Goal: Transaction & Acquisition: Book appointment/travel/reservation

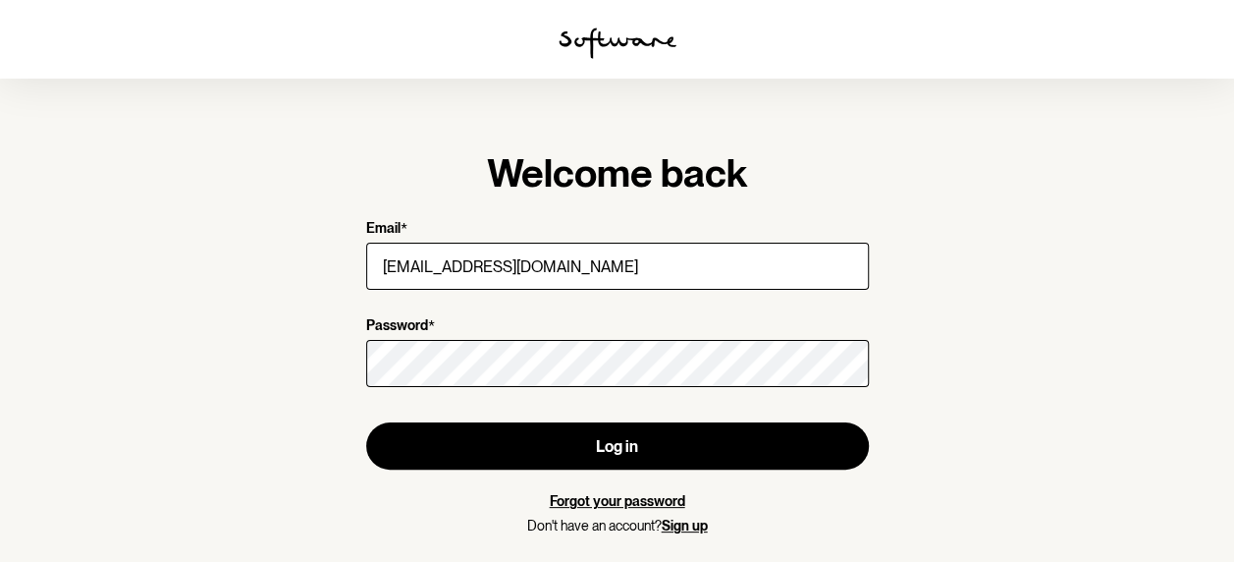
click at [366, 422] on button "Log in" at bounding box center [617, 445] width 503 height 47
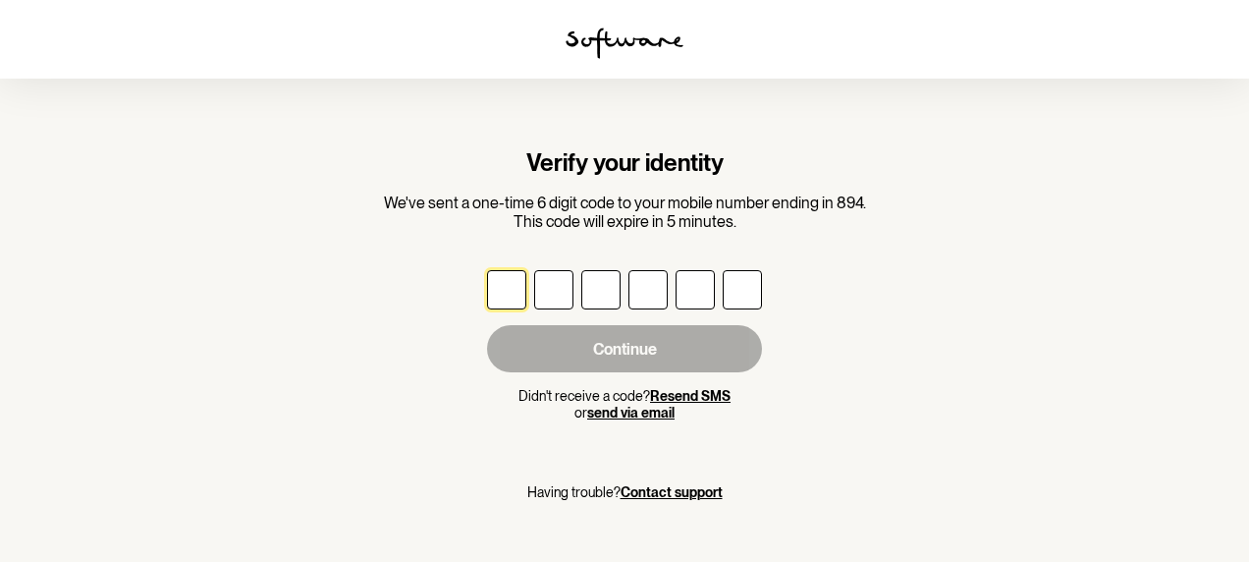
type input "9"
type input "4"
type input "3"
type input "4"
type input "5"
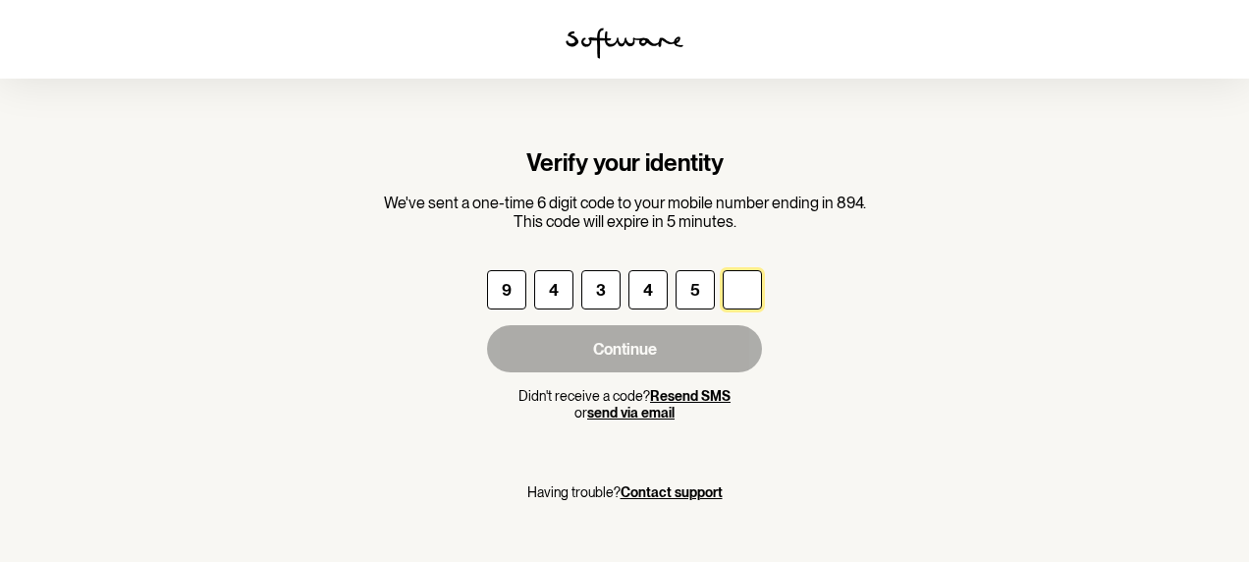
type input "1"
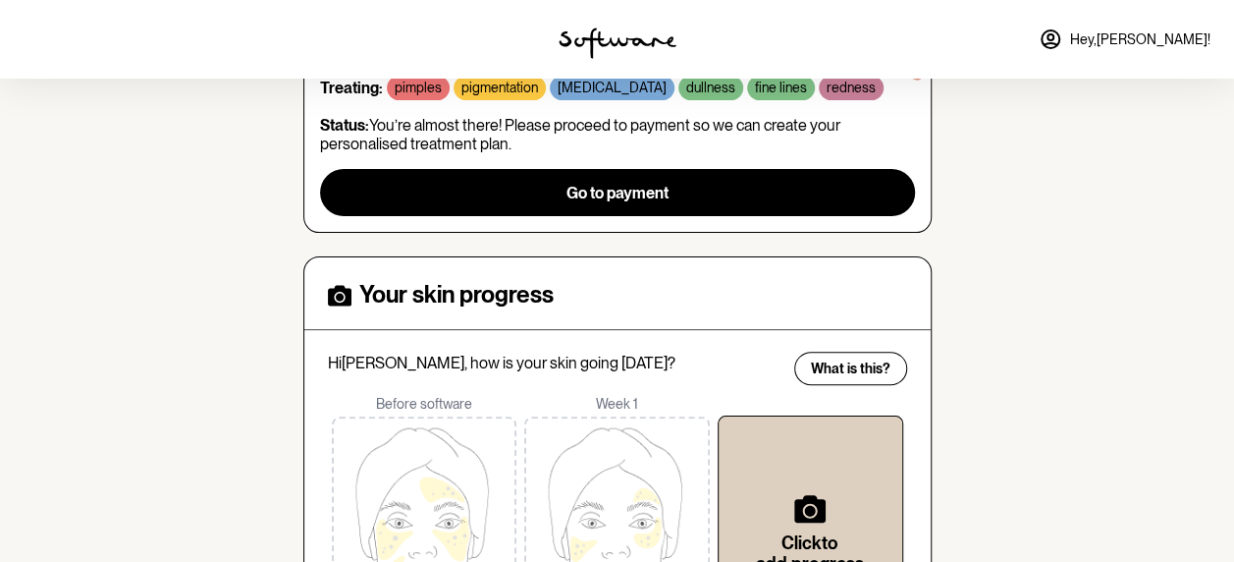
scroll to position [214, 0]
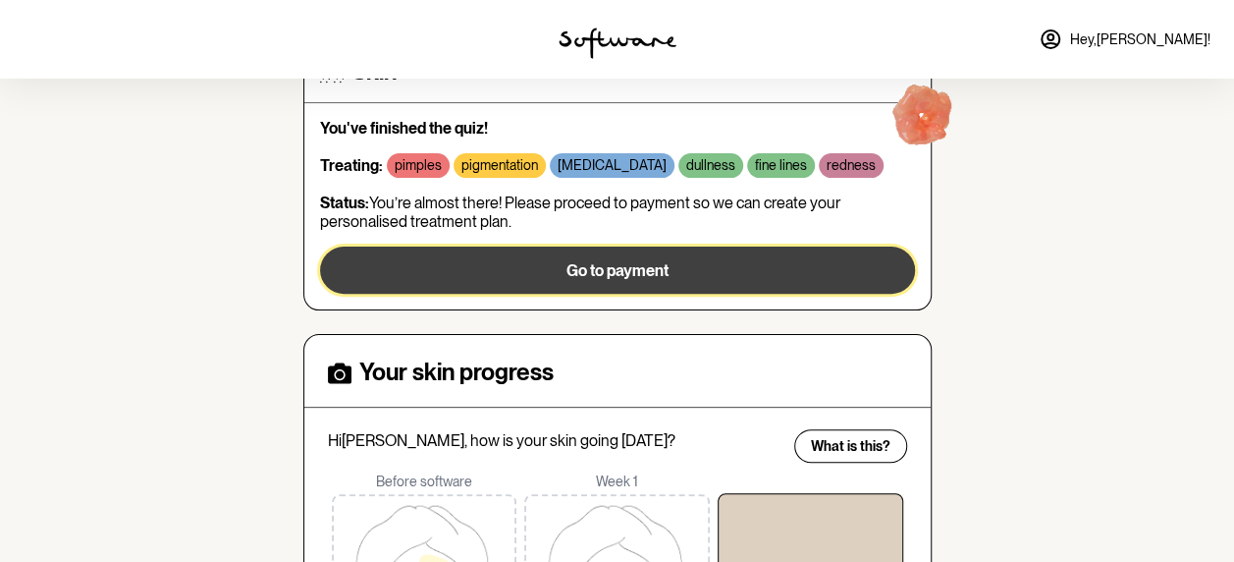
click at [809, 281] on button "Go to payment" at bounding box center [617, 269] width 595 height 47
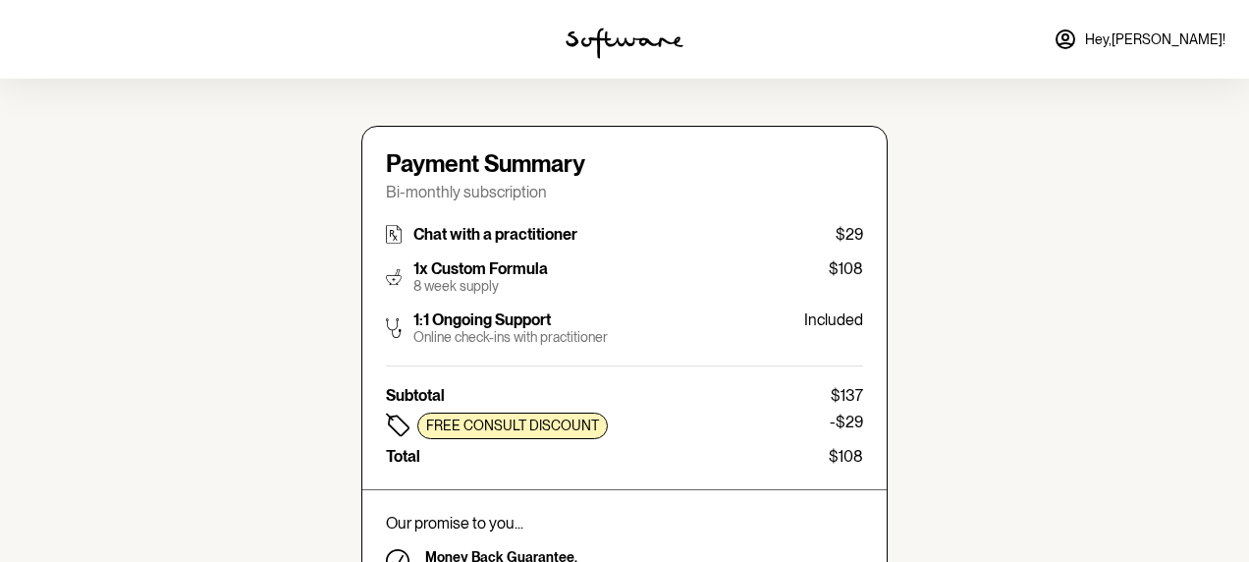
type input "[EMAIL_ADDRESS][DOMAIN_NAME]"
type input "[PHONE_NUMBER]"
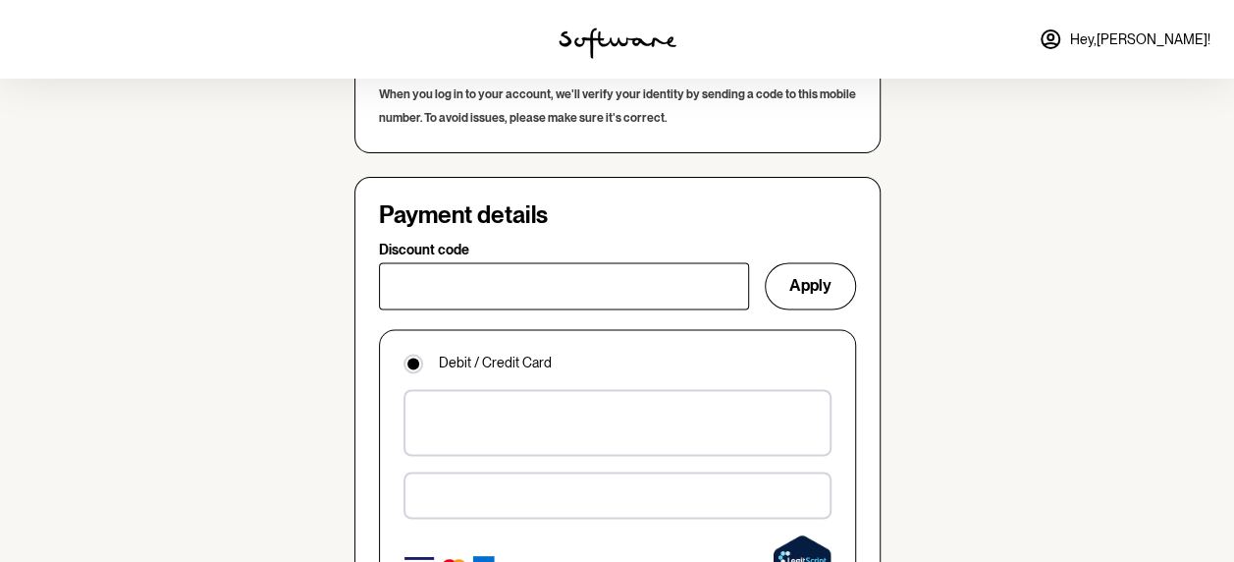
scroll to position [1337, 0]
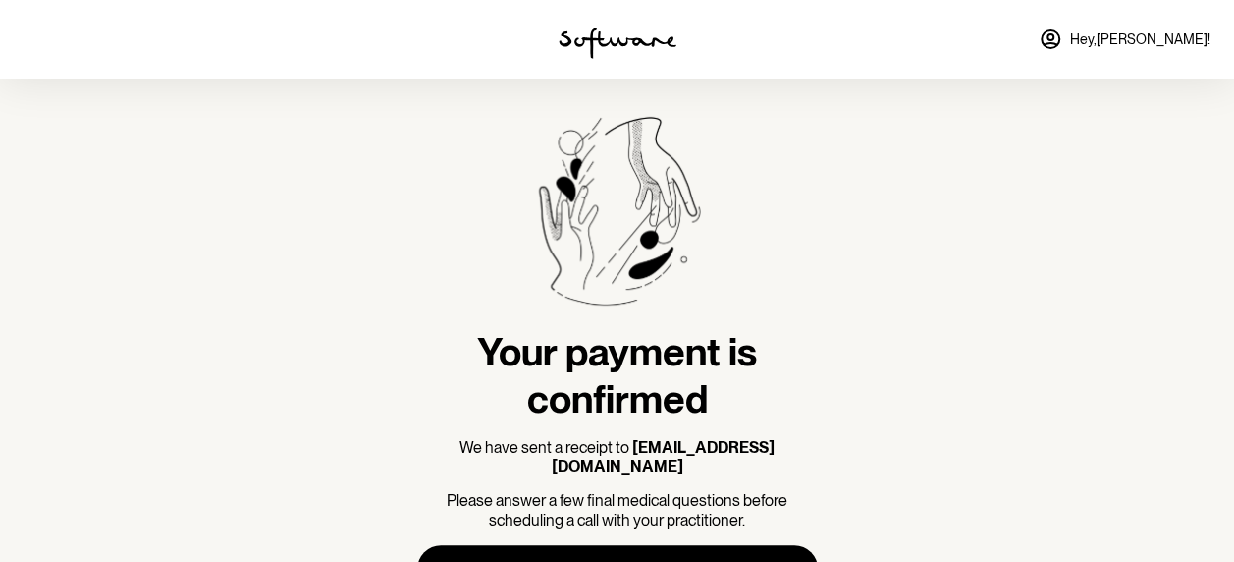
scroll to position [34, 0]
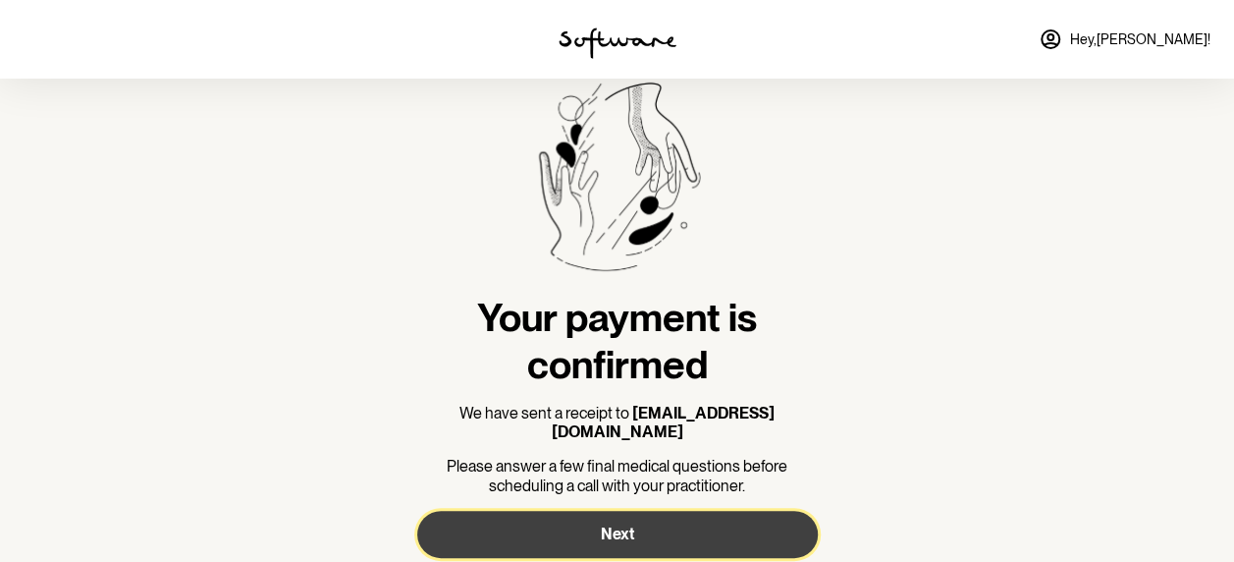
click at [627, 524] on span "Next" at bounding box center [617, 533] width 33 height 19
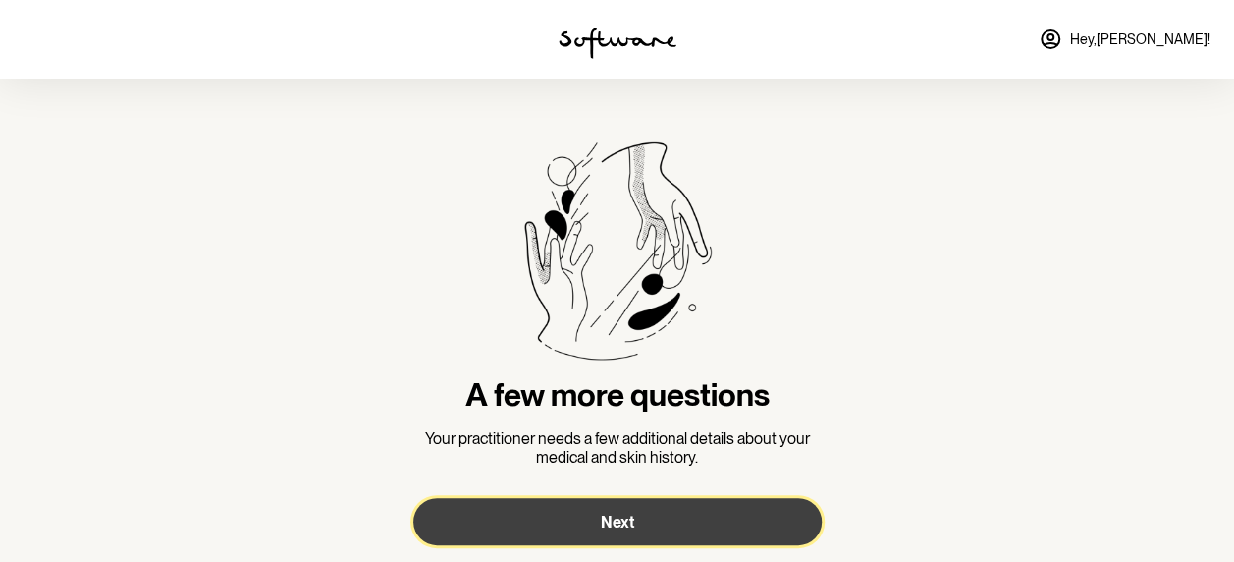
click at [627, 521] on span "Next" at bounding box center [617, 521] width 33 height 19
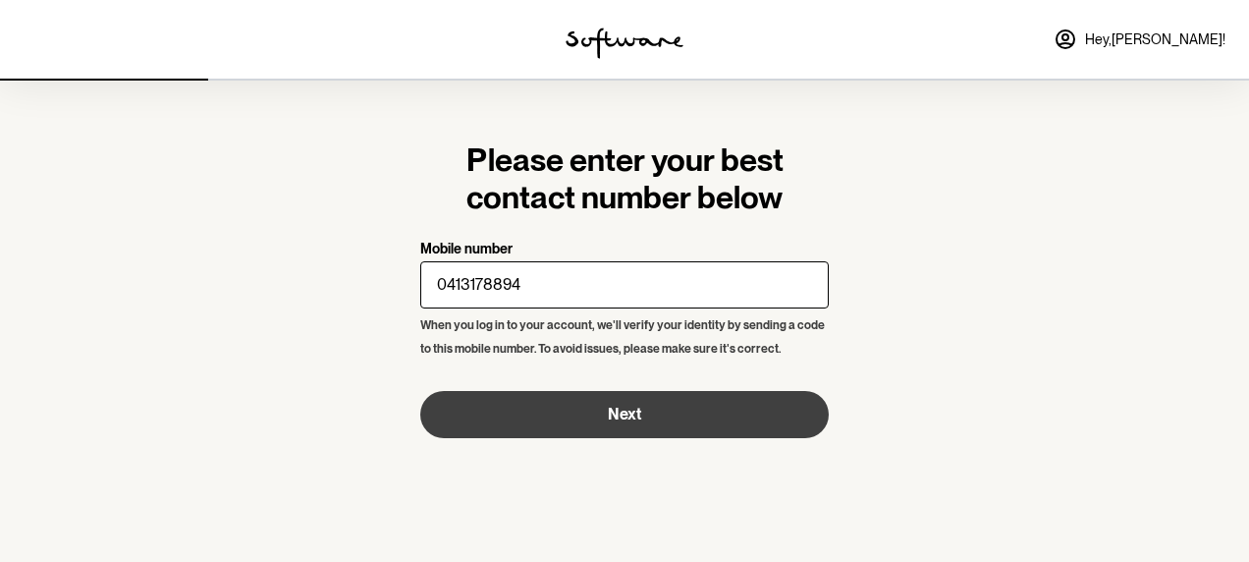
type input "0413178894"
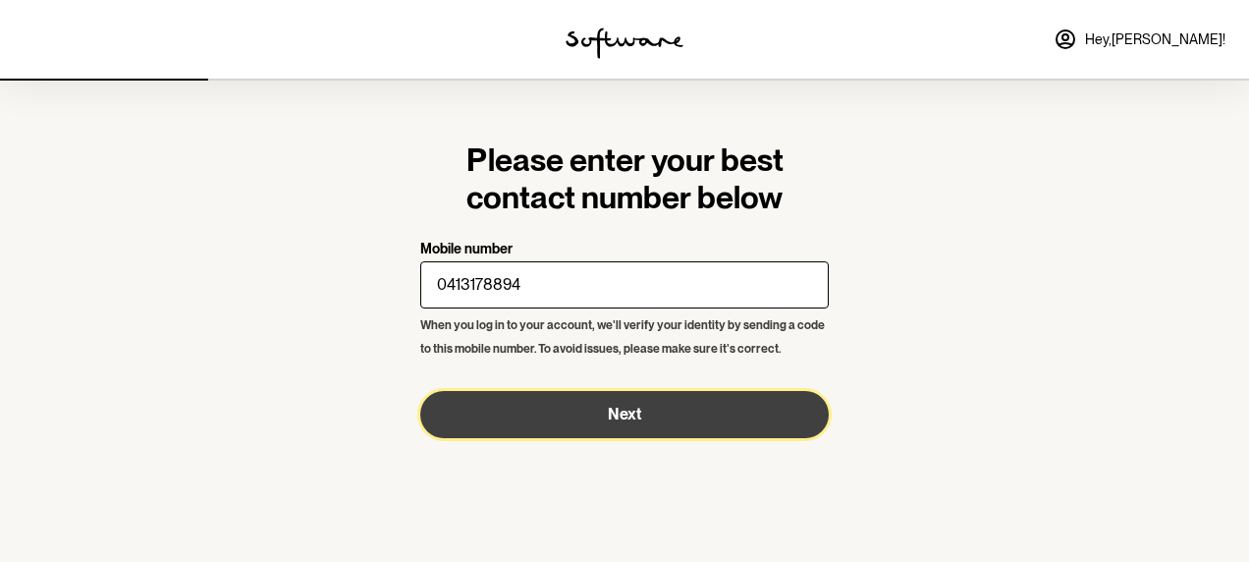
click at [635, 404] on span "Next" at bounding box center [624, 413] width 33 height 19
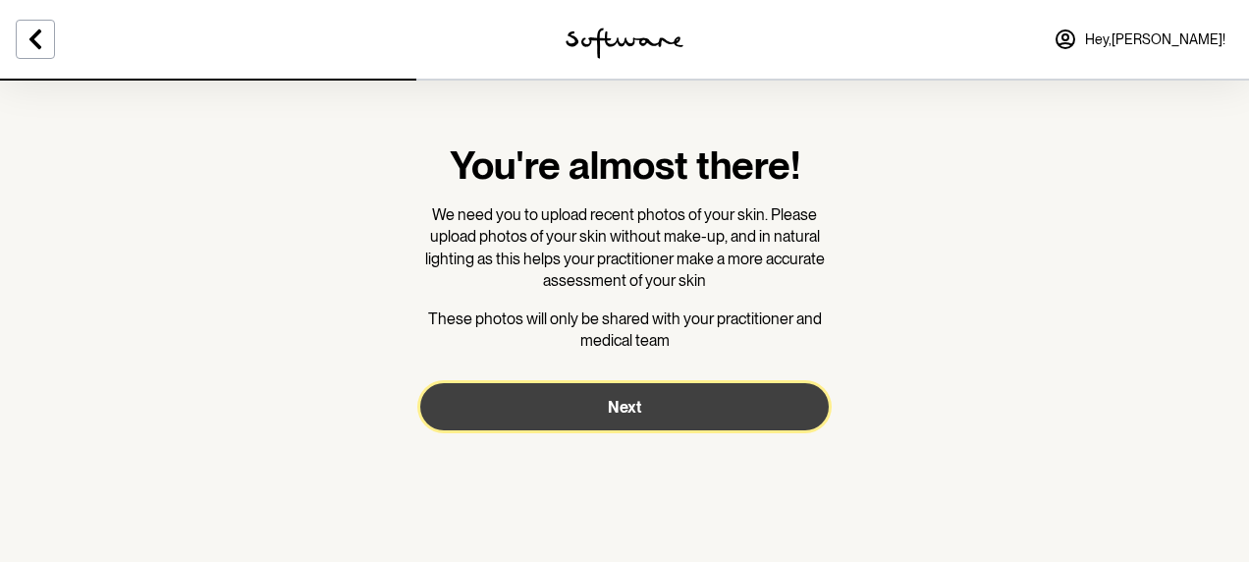
click at [635, 404] on span "Next" at bounding box center [624, 407] width 33 height 19
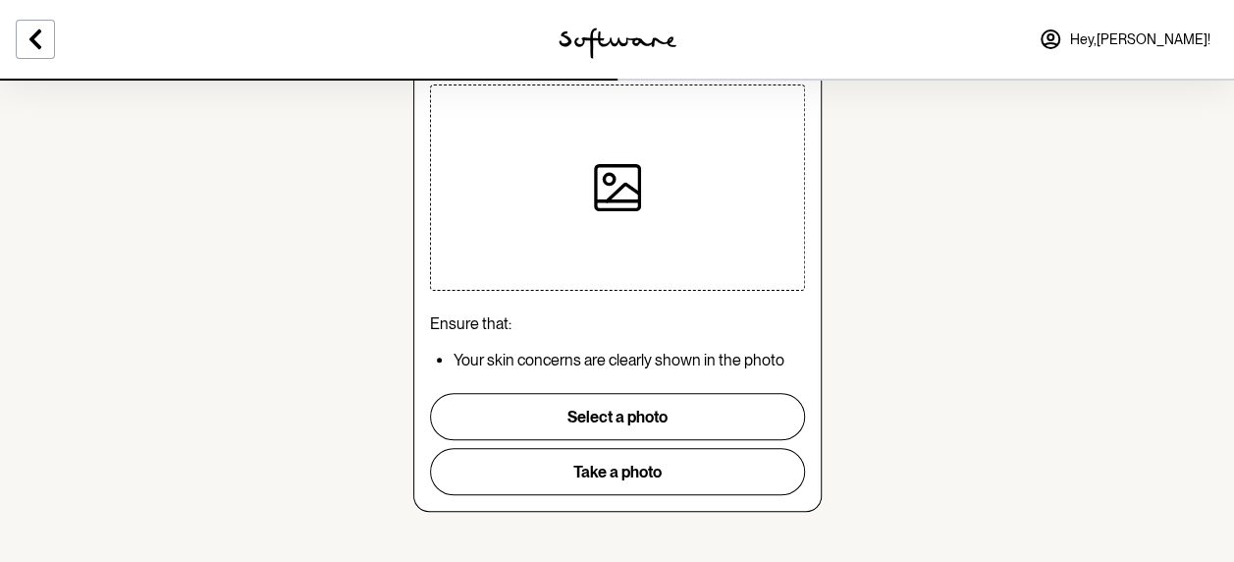
scroll to position [243, 0]
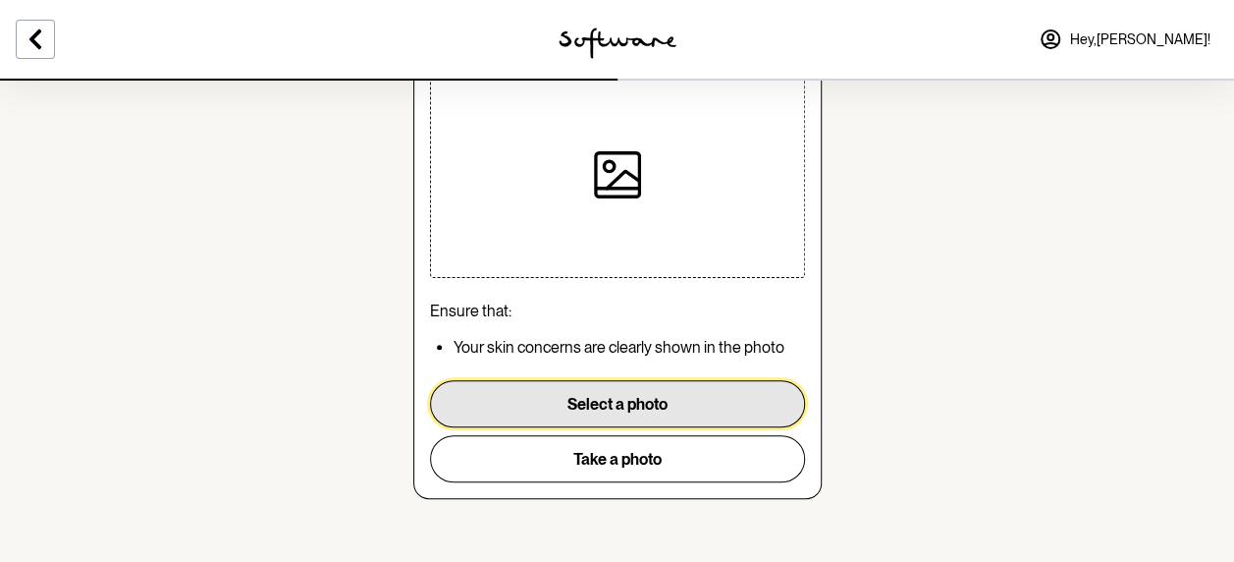
click at [617, 406] on button "Select a photo" at bounding box center [617, 403] width 375 height 47
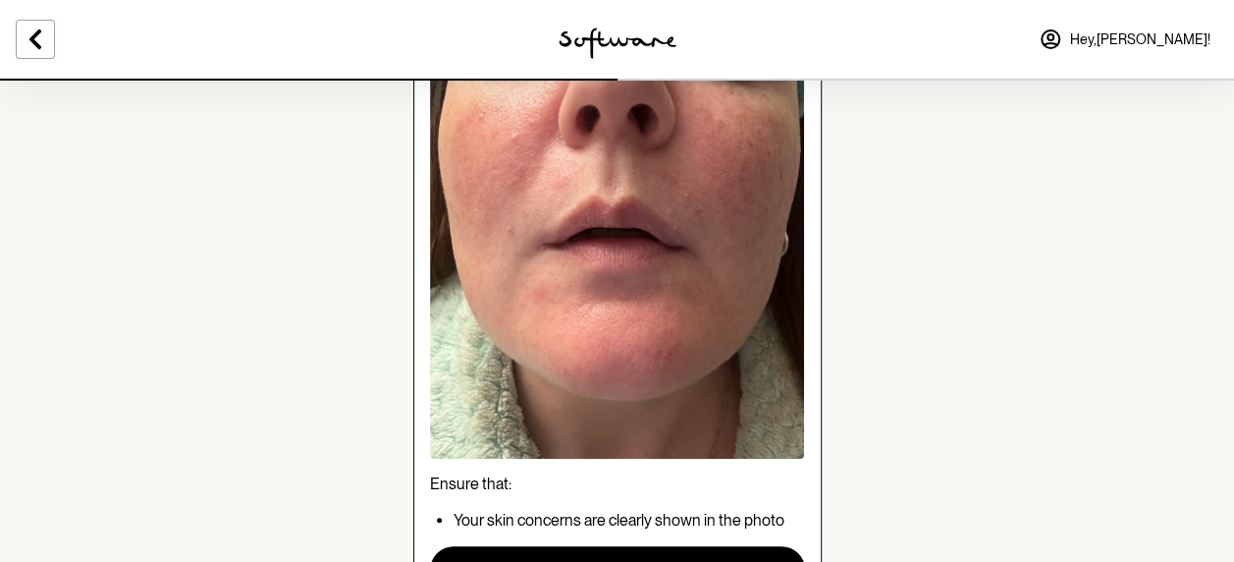
click at [1227, 249] on section "Review and share photo Ensure that: Your skin concerns are clearly shown in the…" at bounding box center [617, 242] width 1234 height 971
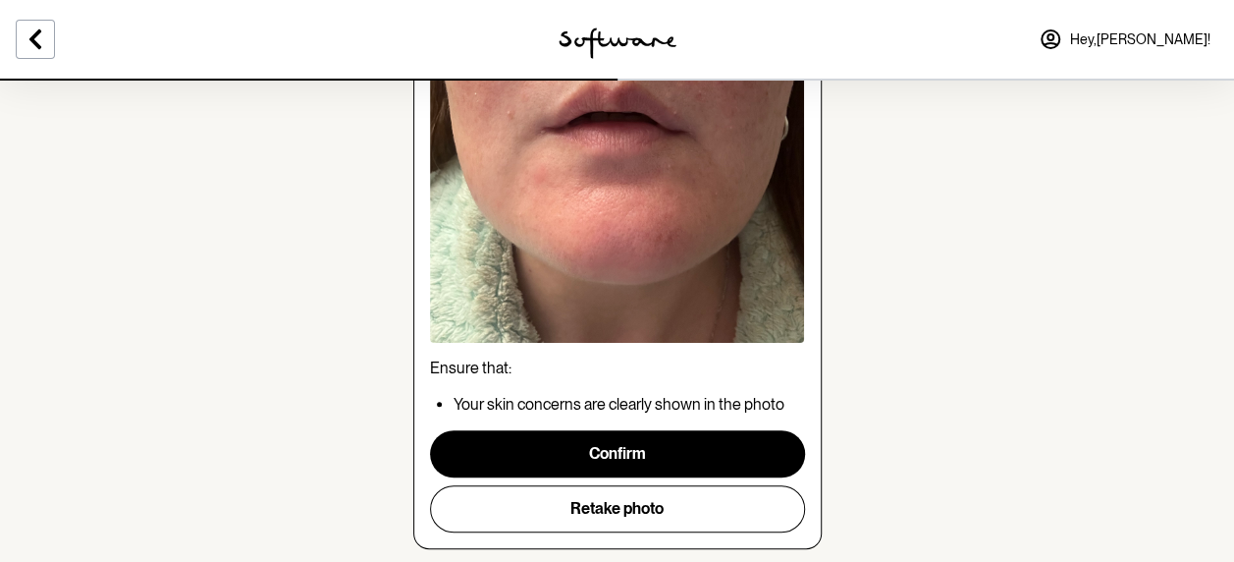
scroll to position [409, 0]
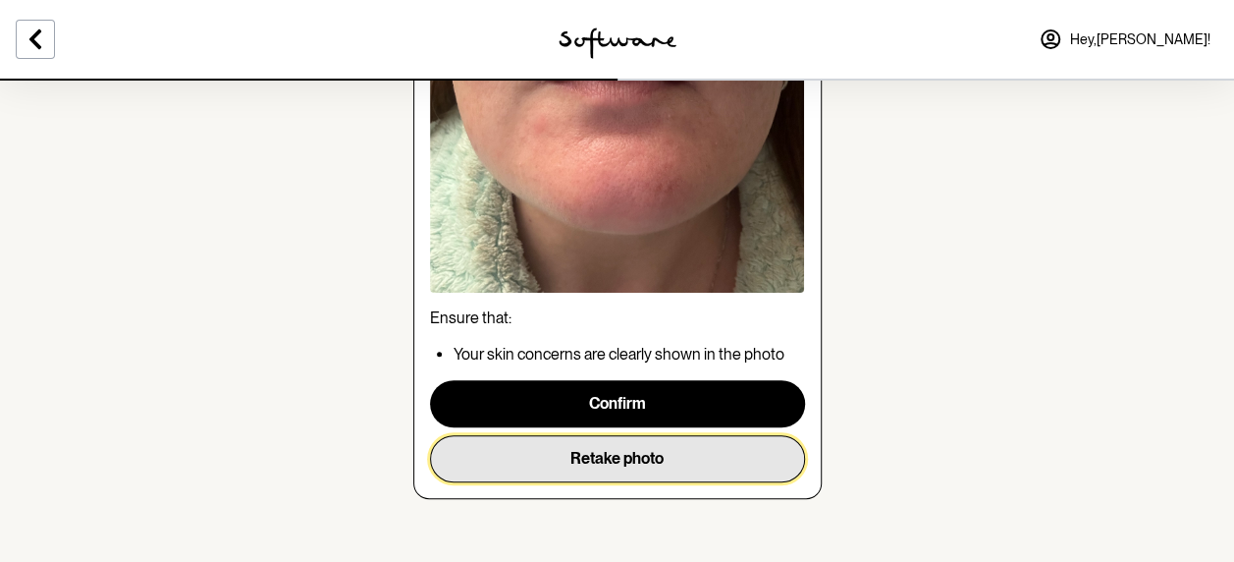
click at [699, 446] on button "Retake photo" at bounding box center [617, 458] width 375 height 47
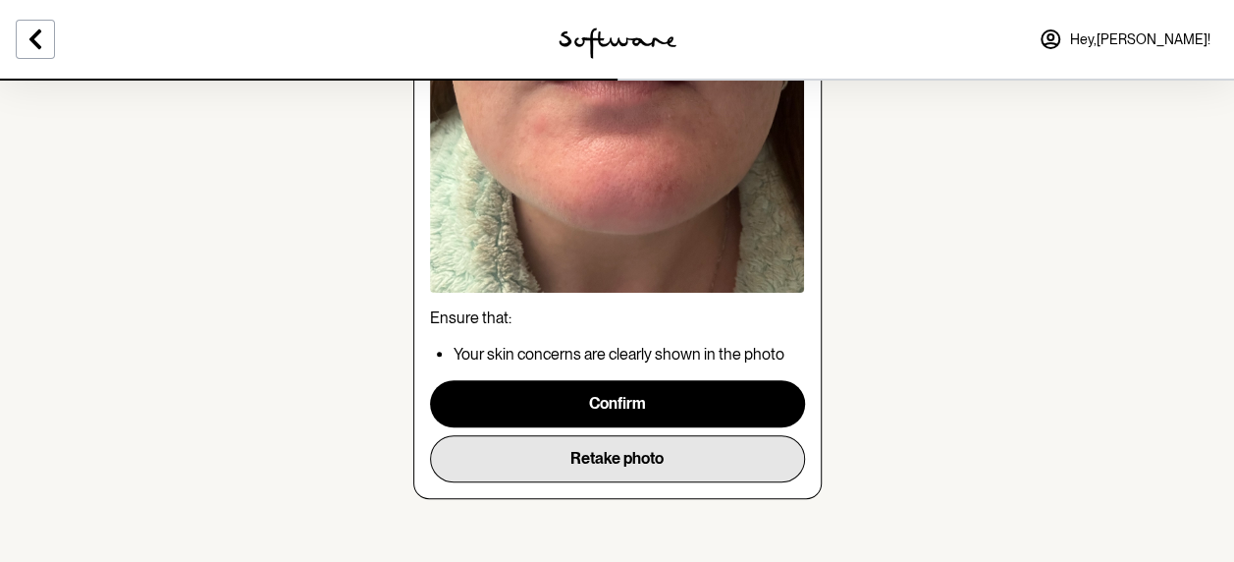
scroll to position [243, 0]
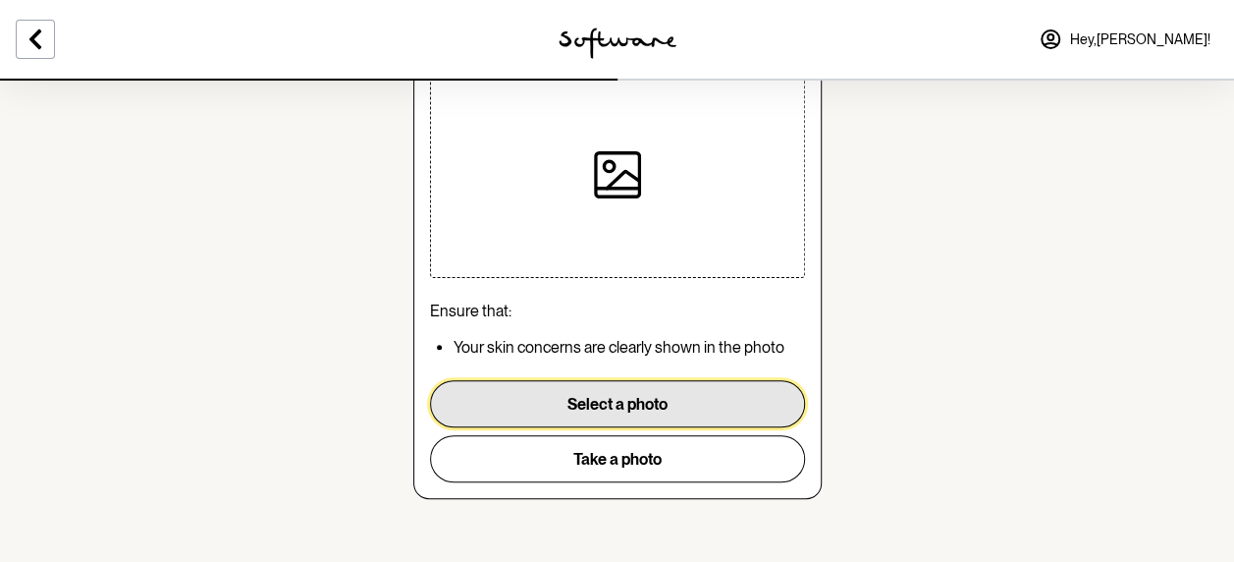
click at [656, 403] on button "Select a photo" at bounding box center [617, 403] width 375 height 47
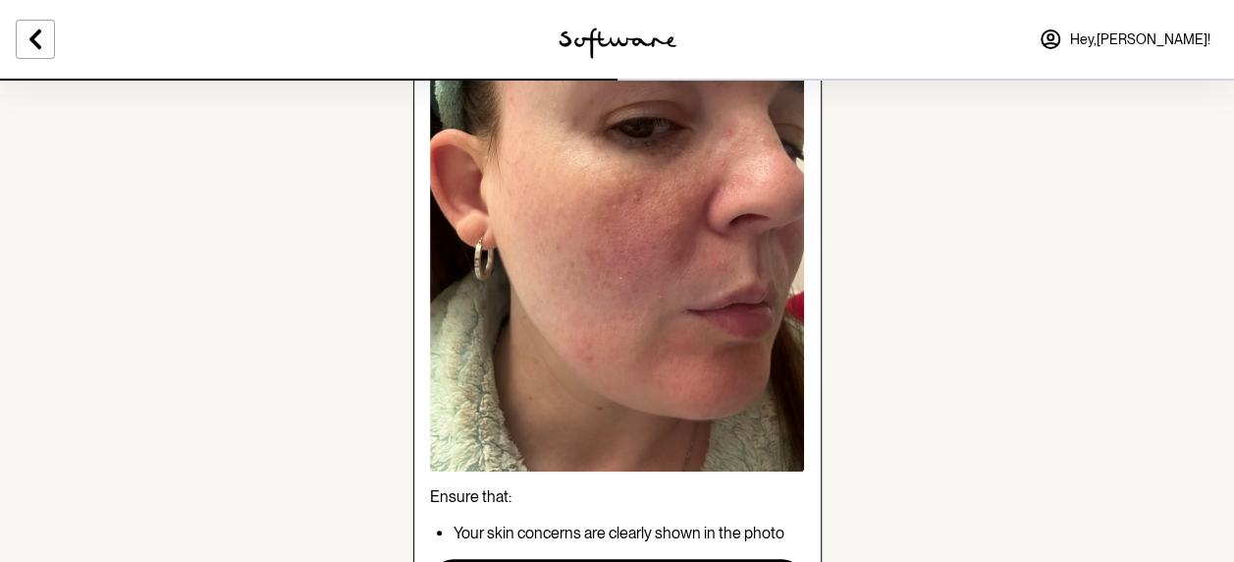
scroll to position [409, 0]
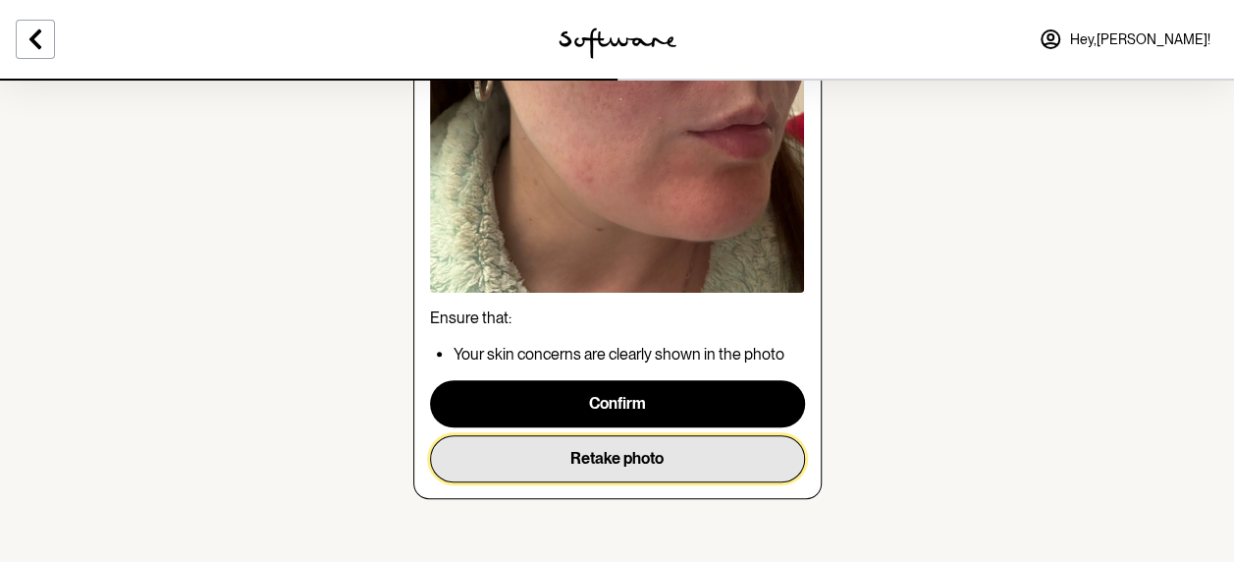
click at [587, 463] on button "Retake photo" at bounding box center [617, 458] width 375 height 47
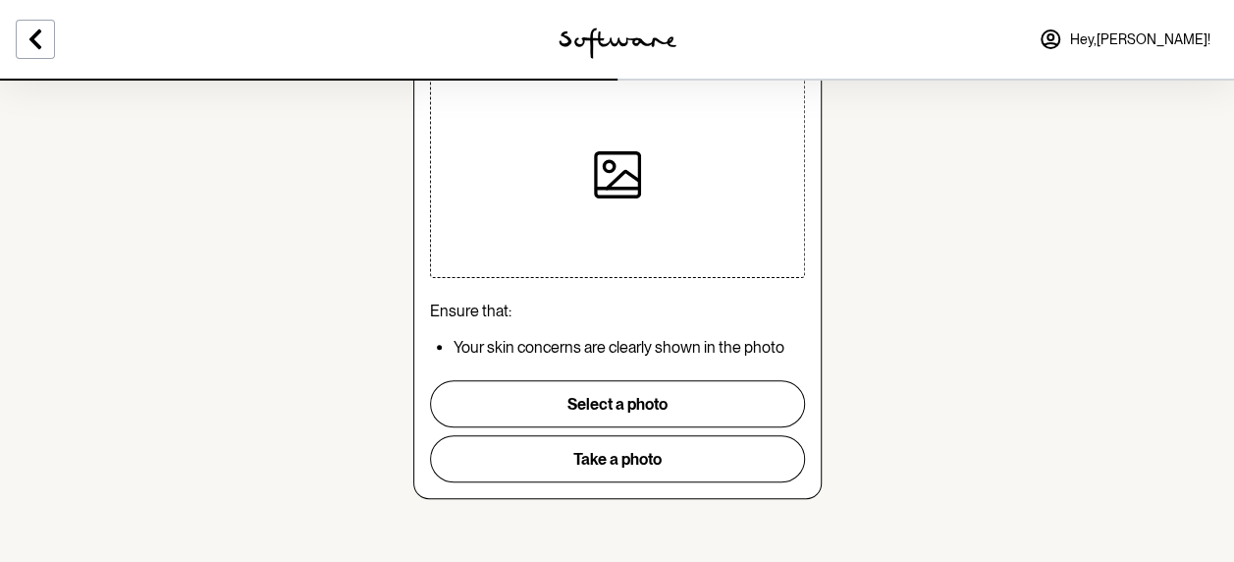
scroll to position [243, 0]
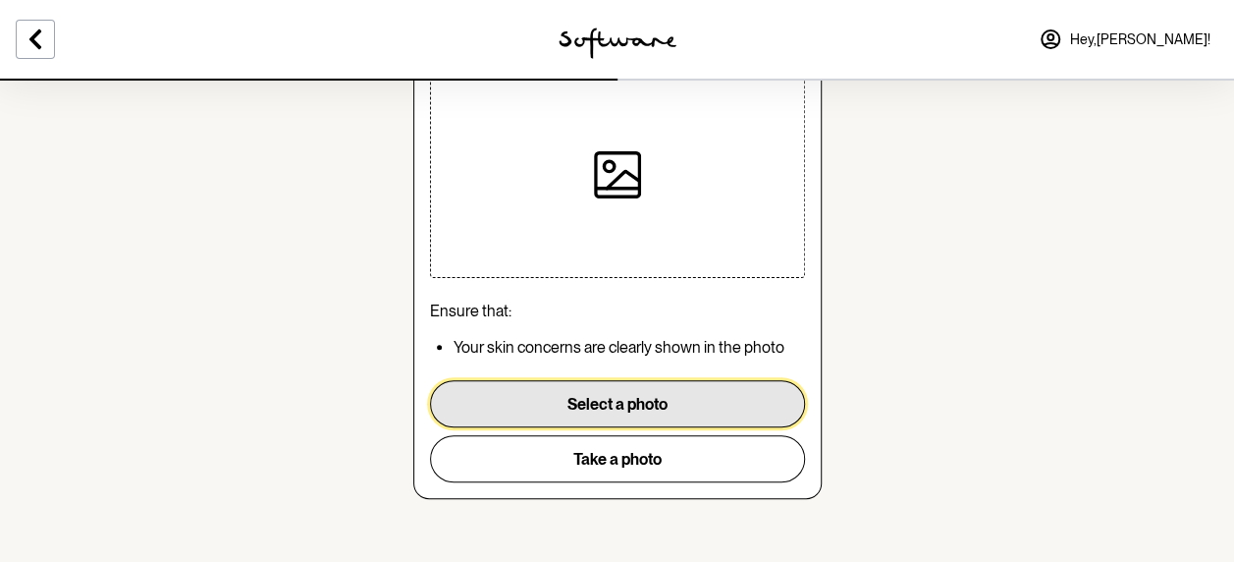
click at [589, 409] on button "Select a photo" at bounding box center [617, 403] width 375 height 47
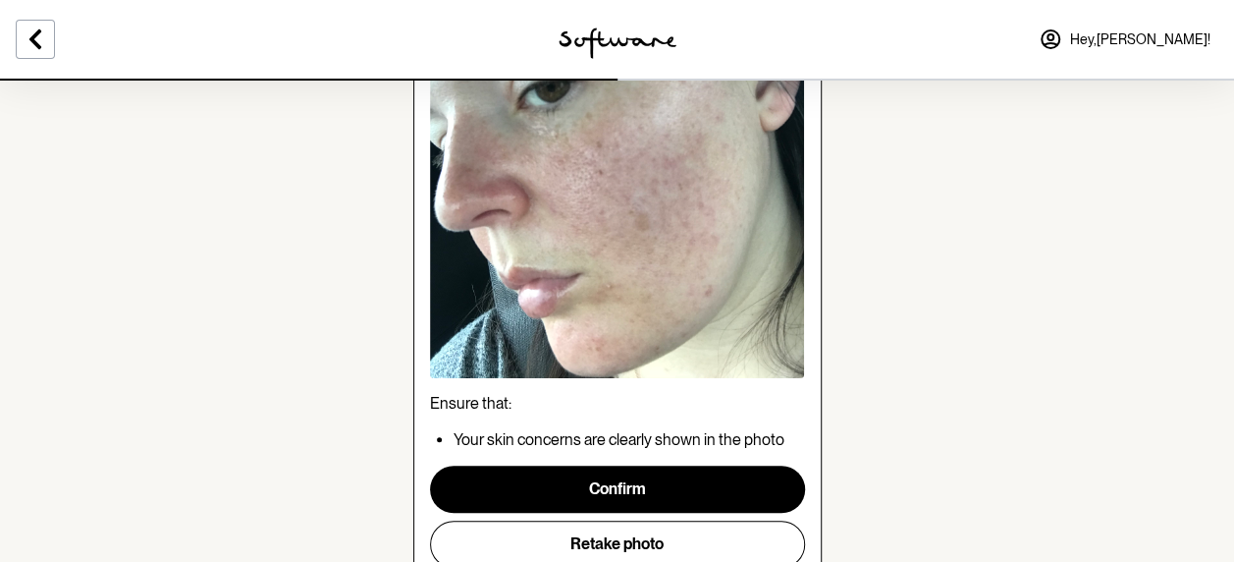
scroll to position [408, 0]
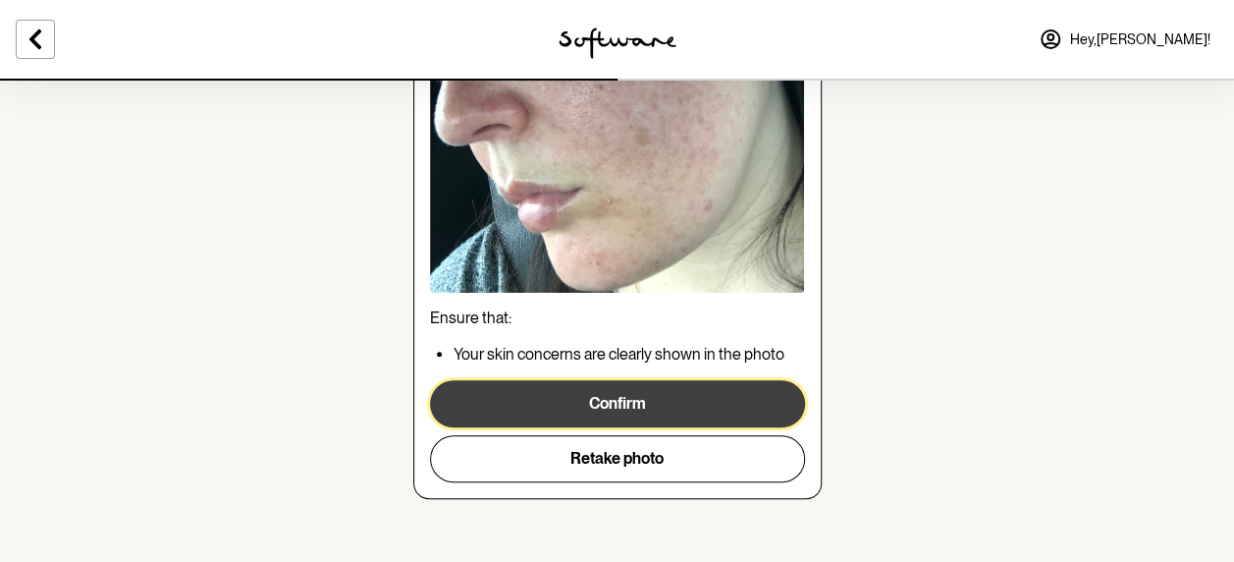
click at [673, 397] on button "Confirm" at bounding box center [617, 403] width 375 height 47
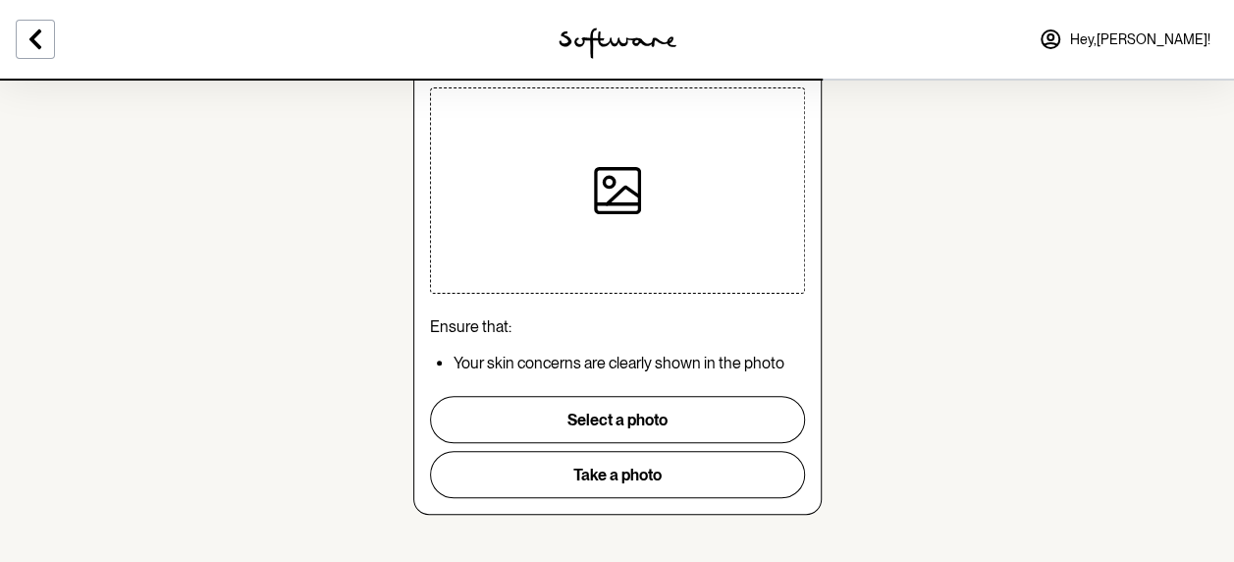
scroll to position [229, 0]
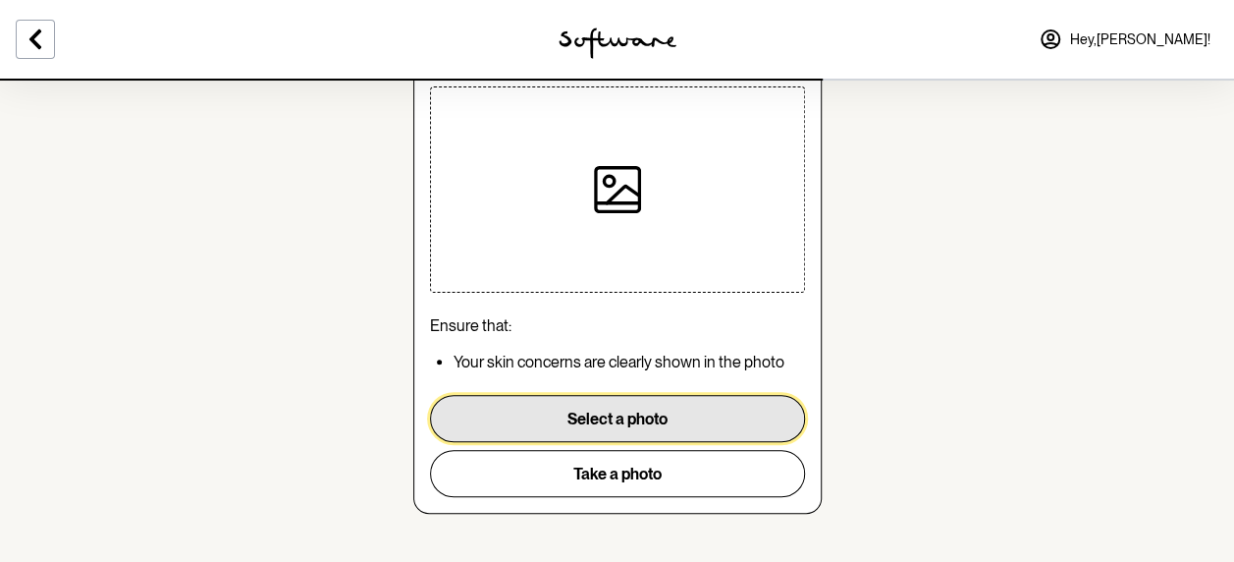
click at [583, 408] on button "Select a photo" at bounding box center [617, 418] width 375 height 47
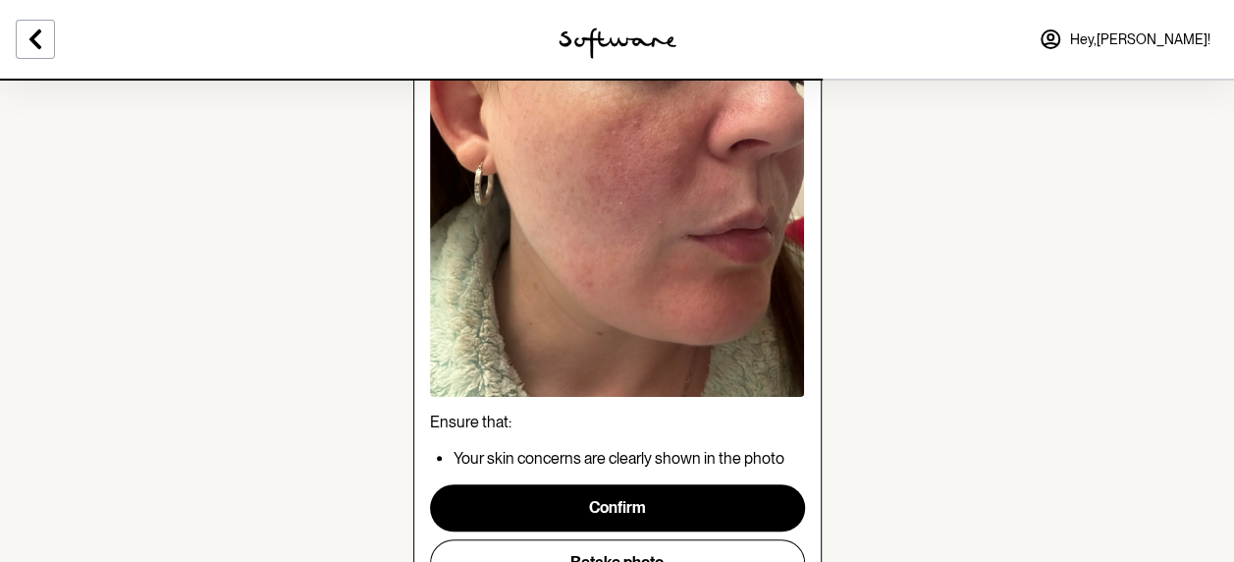
scroll to position [409, 0]
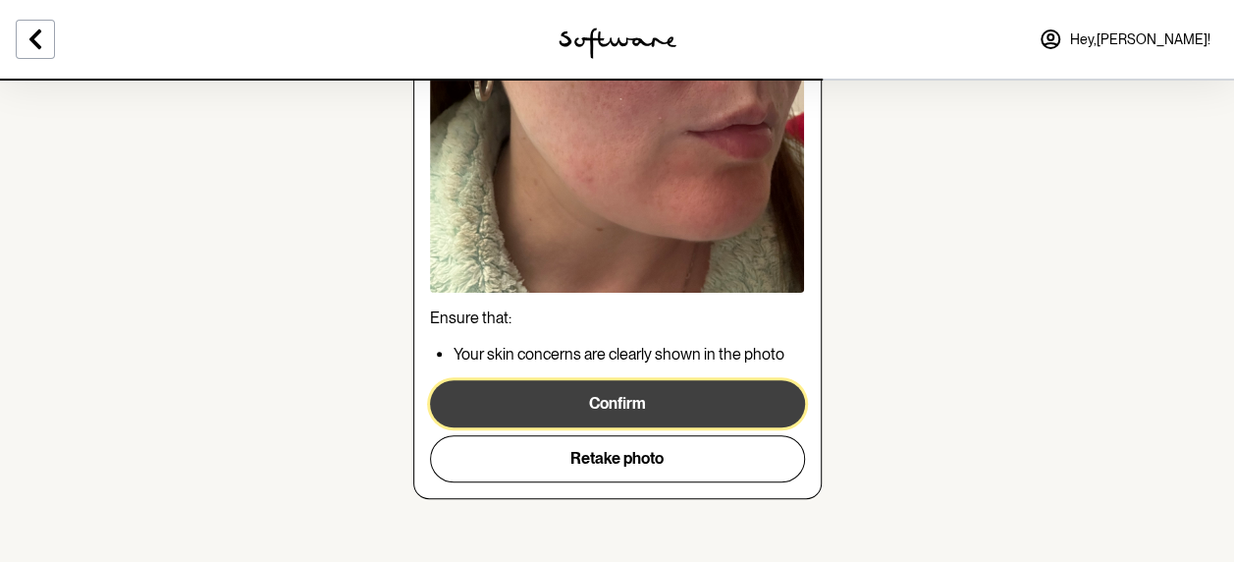
click at [619, 414] on button "Confirm" at bounding box center [617, 403] width 375 height 47
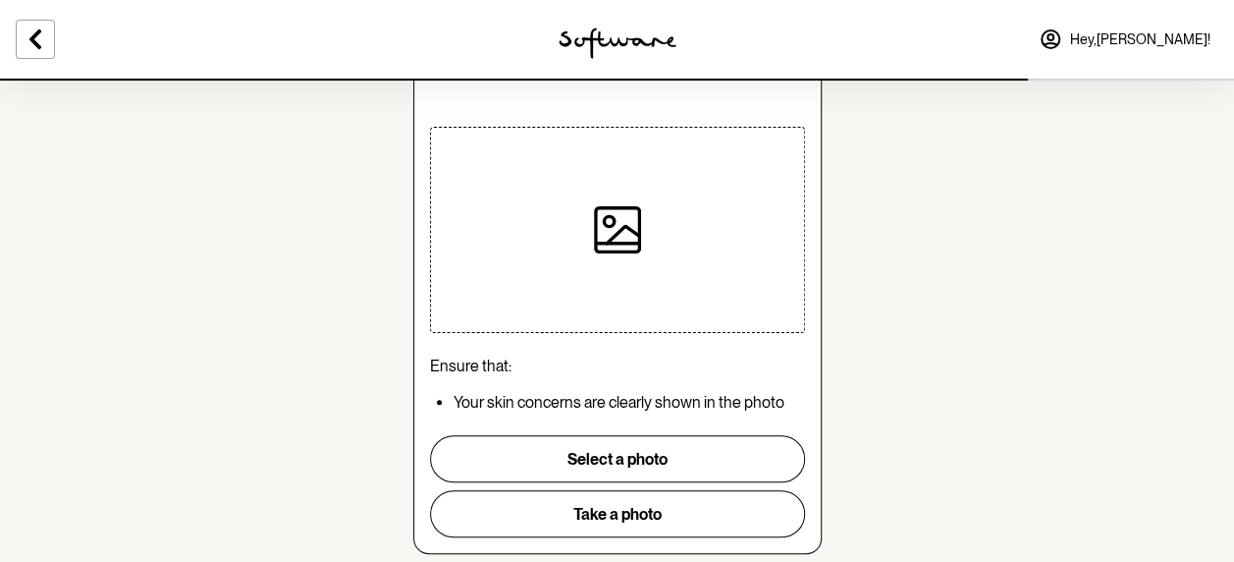
scroll to position [243, 0]
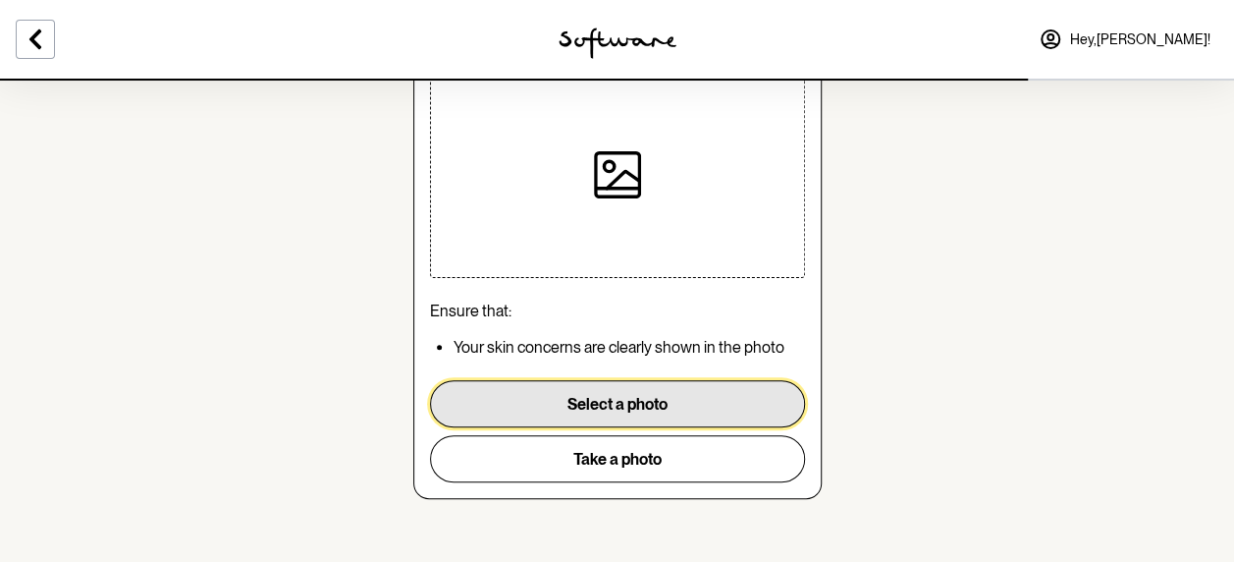
click at [593, 414] on button "Select a photo" at bounding box center [617, 403] width 375 height 47
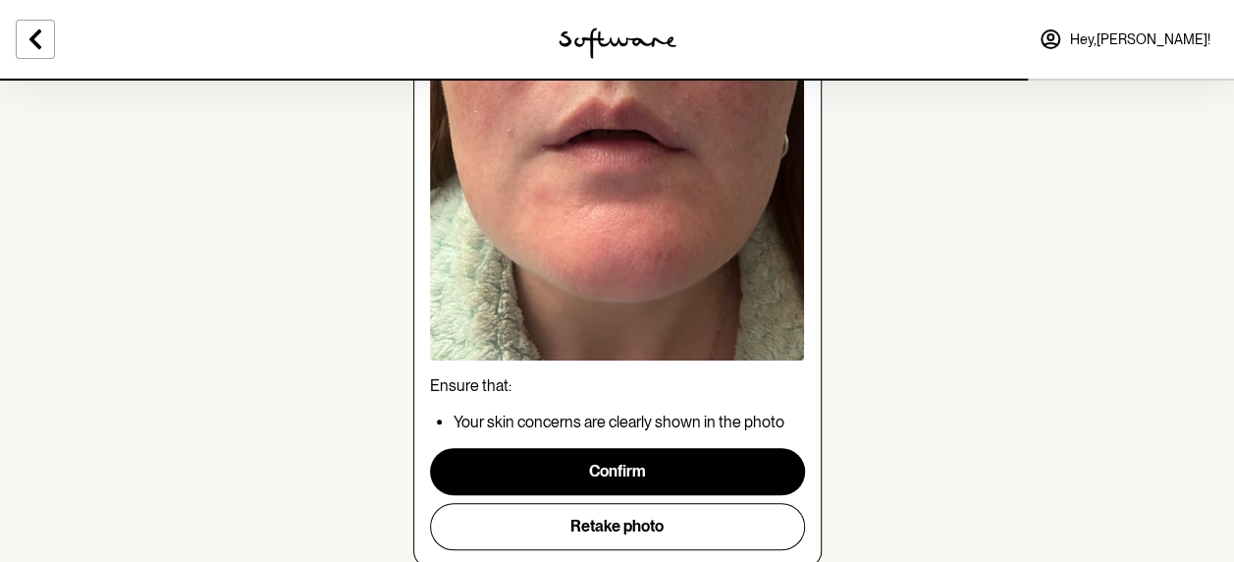
scroll to position [409, 0]
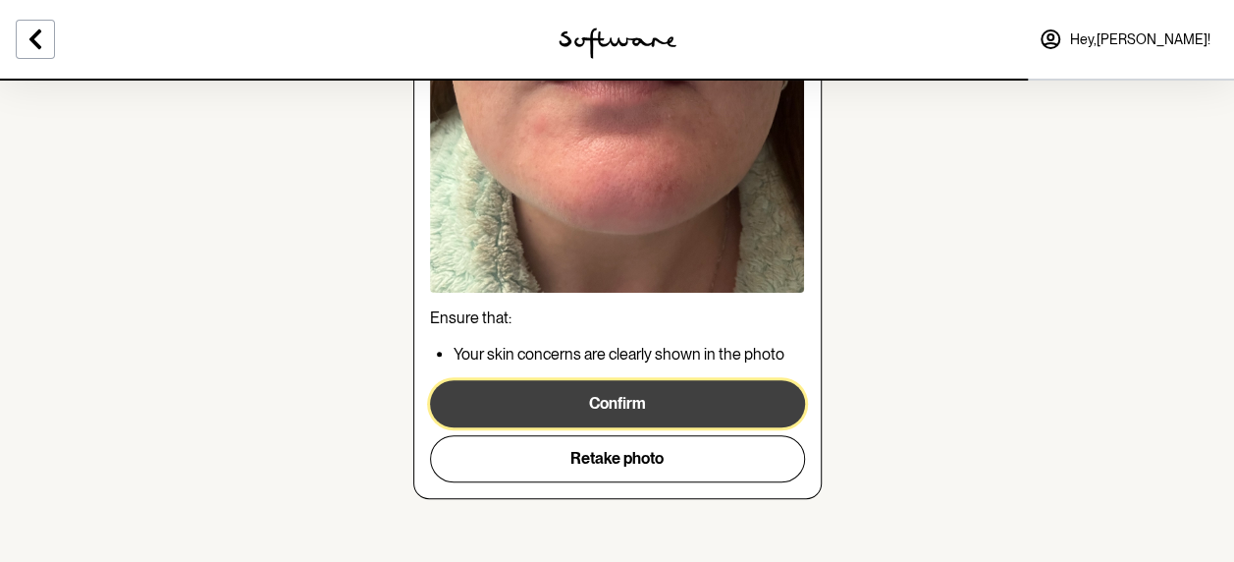
click at [671, 403] on button "Confirm" at bounding box center [617, 403] width 375 height 47
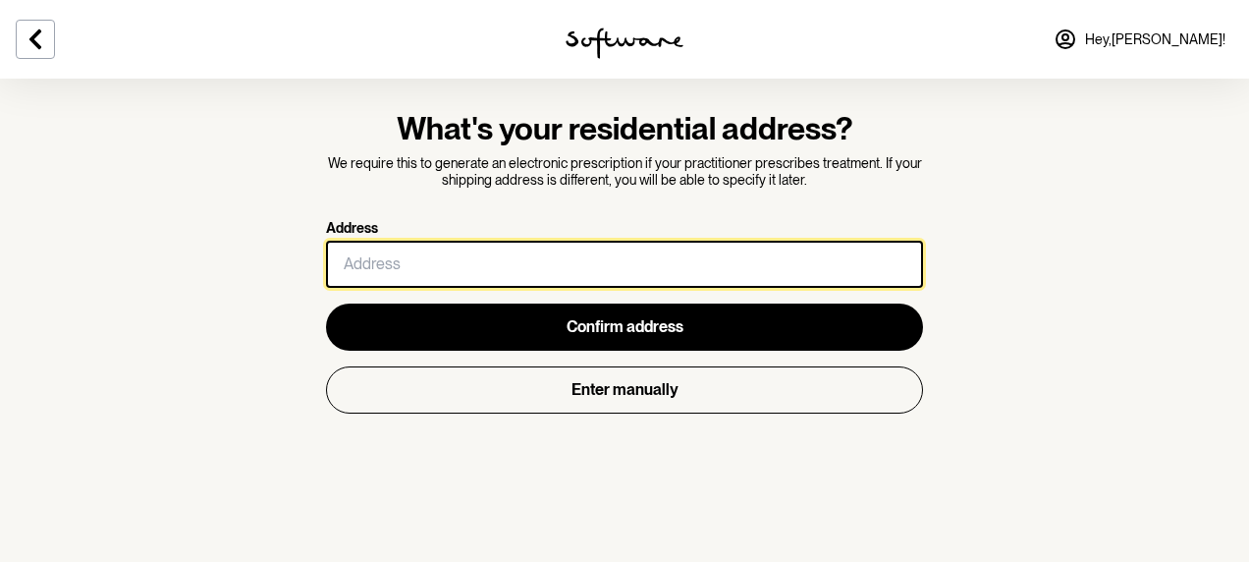
click at [549, 279] on input "Address" at bounding box center [624, 264] width 597 height 47
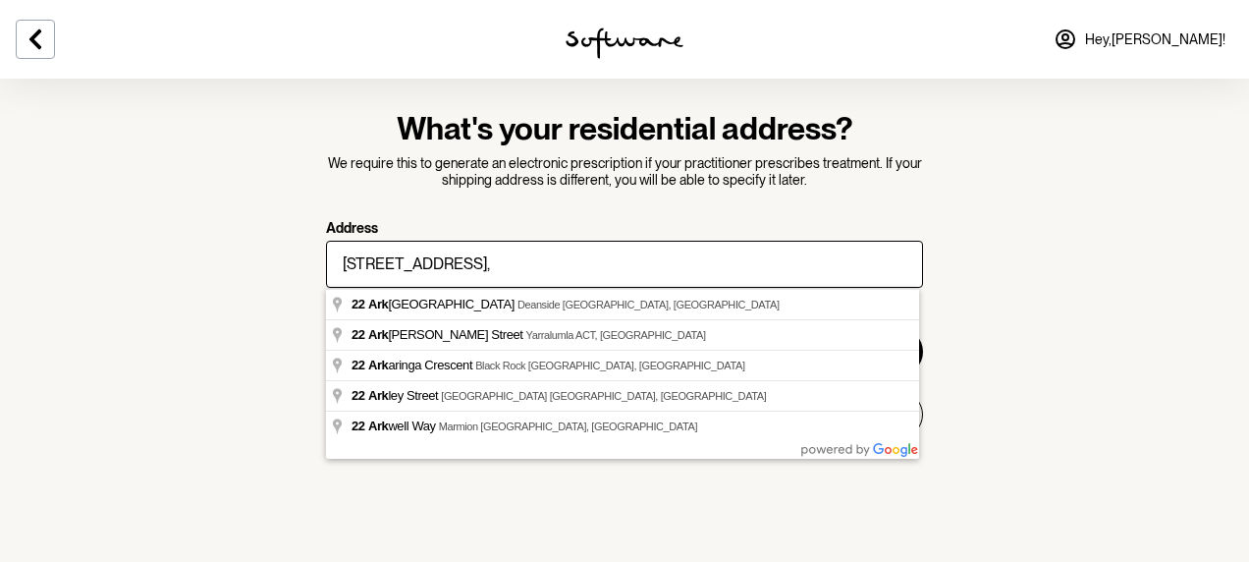
click at [1090, 265] on section "What's your residential address? We require this to generate an electronic pres…" at bounding box center [624, 281] width 1249 height 562
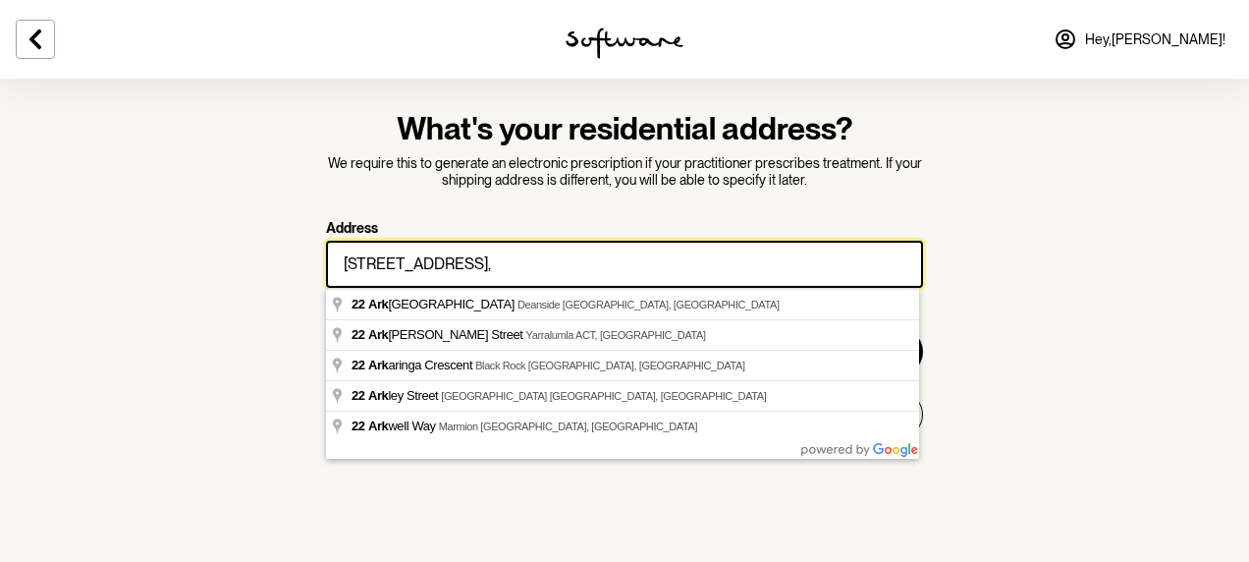
click at [638, 275] on input "[STREET_ADDRESS]," at bounding box center [624, 264] width 597 height 47
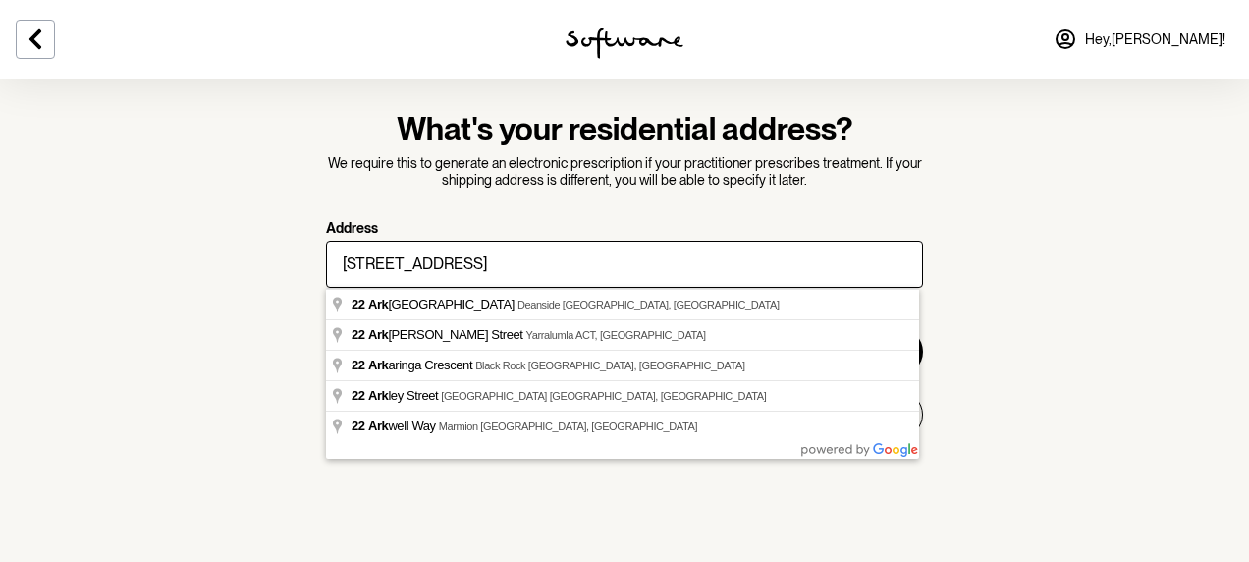
click at [682, 532] on section "What's your residential address? We require this to generate an electronic pres…" at bounding box center [624, 281] width 1249 height 562
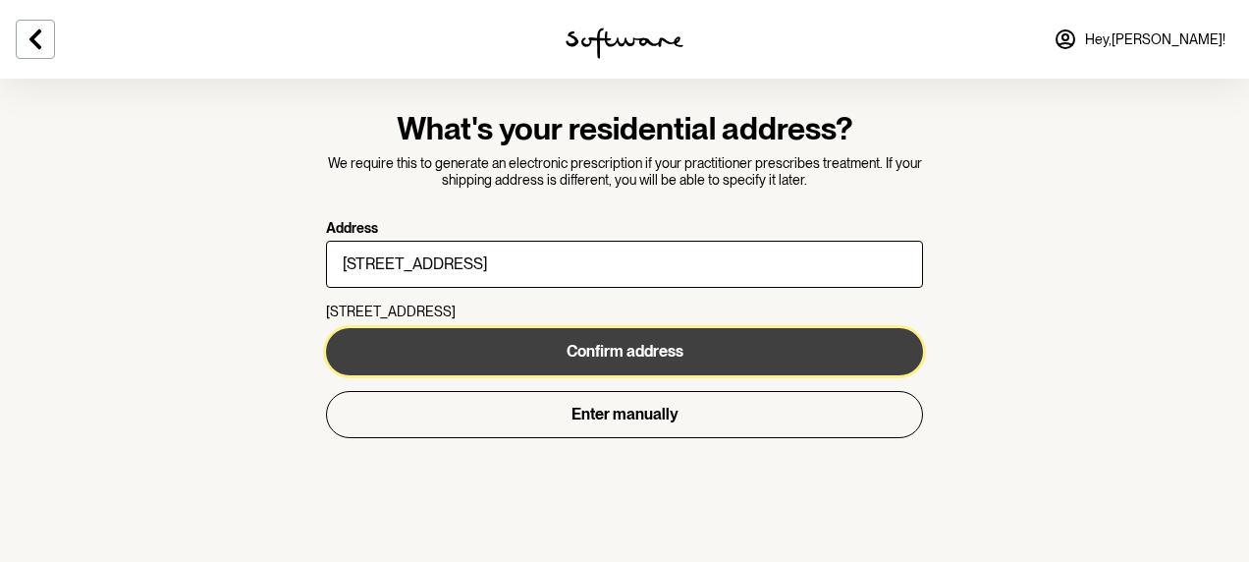
click at [661, 351] on span "Confirm address" at bounding box center [624, 351] width 117 height 19
click at [592, 342] on span "Confirm address" at bounding box center [624, 351] width 117 height 19
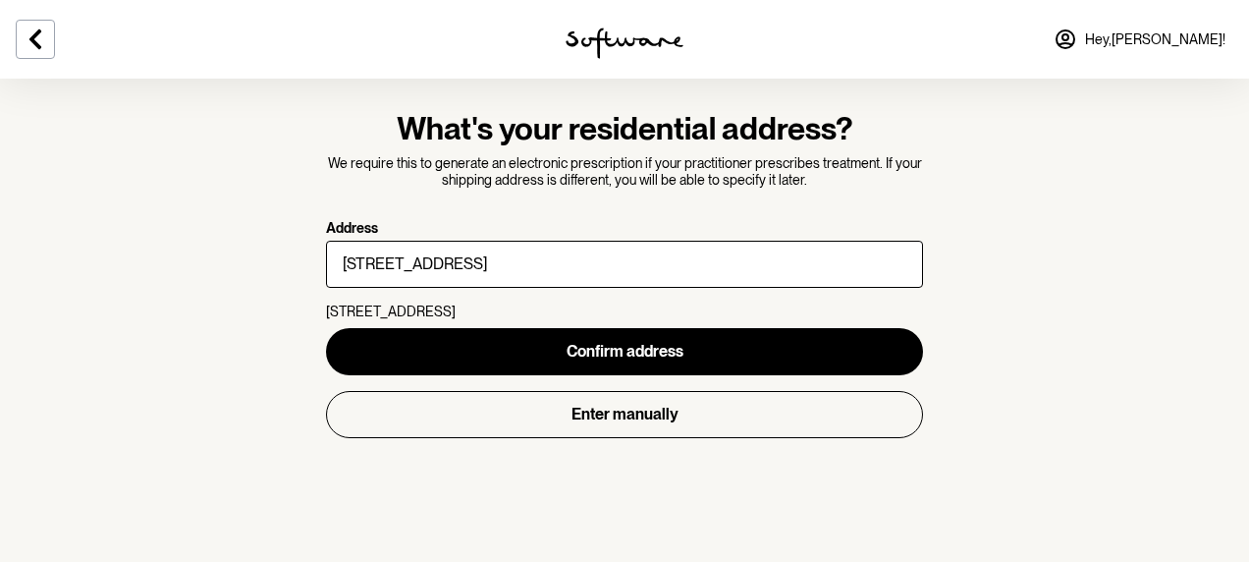
drag, startPoint x: 479, startPoint y: 310, endPoint x: 619, endPoint y: 309, distance: 139.4
click at [619, 309] on p "[STREET_ADDRESS]" at bounding box center [624, 311] width 597 height 17
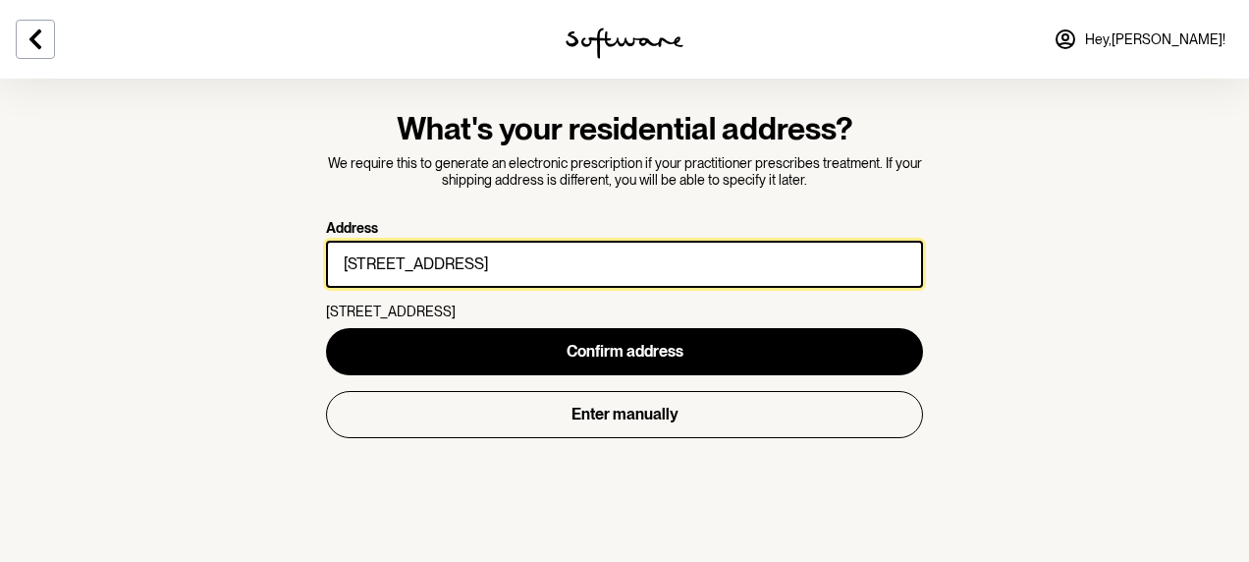
drag, startPoint x: 619, startPoint y: 309, endPoint x: 606, endPoint y: 259, distance: 51.7
click at [606, 259] on input "[STREET_ADDRESS]" at bounding box center [624, 264] width 597 height 47
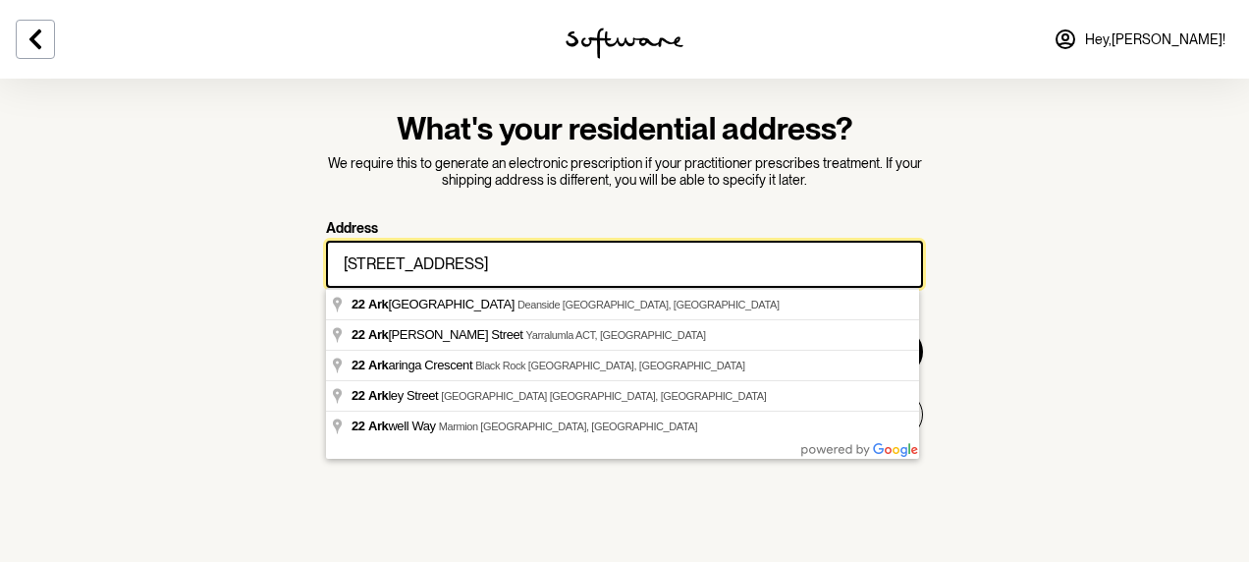
click at [645, 263] on input "[STREET_ADDRESS]" at bounding box center [624, 264] width 597 height 47
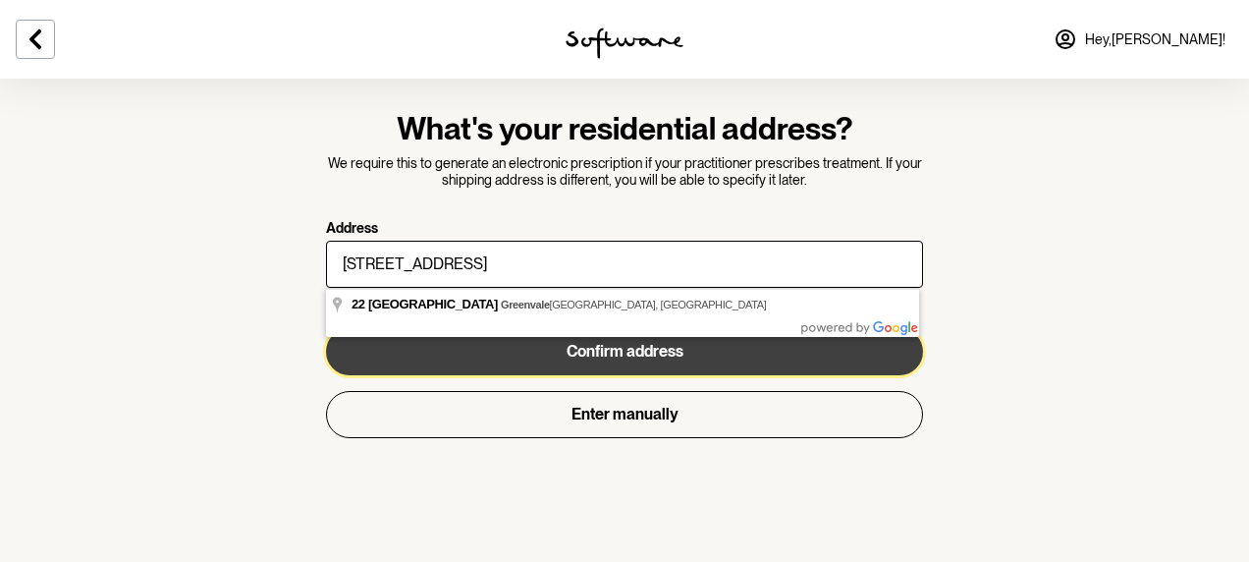
click at [699, 341] on button "Confirm address" at bounding box center [624, 351] width 597 height 47
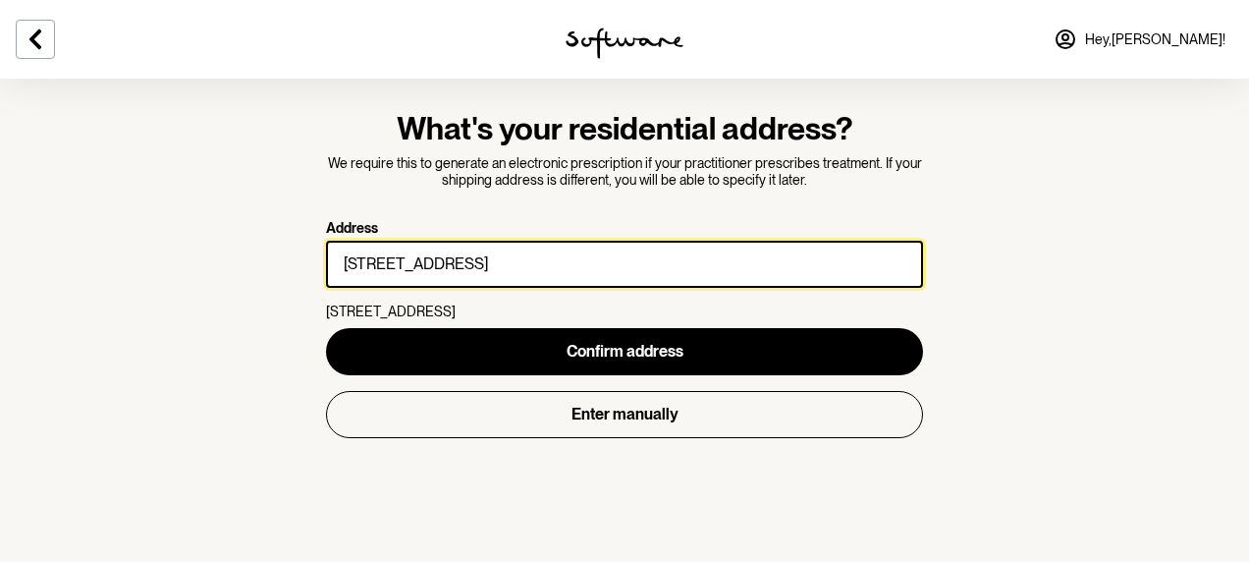
click at [557, 268] on input "[STREET_ADDRESS]" at bounding box center [624, 264] width 597 height 47
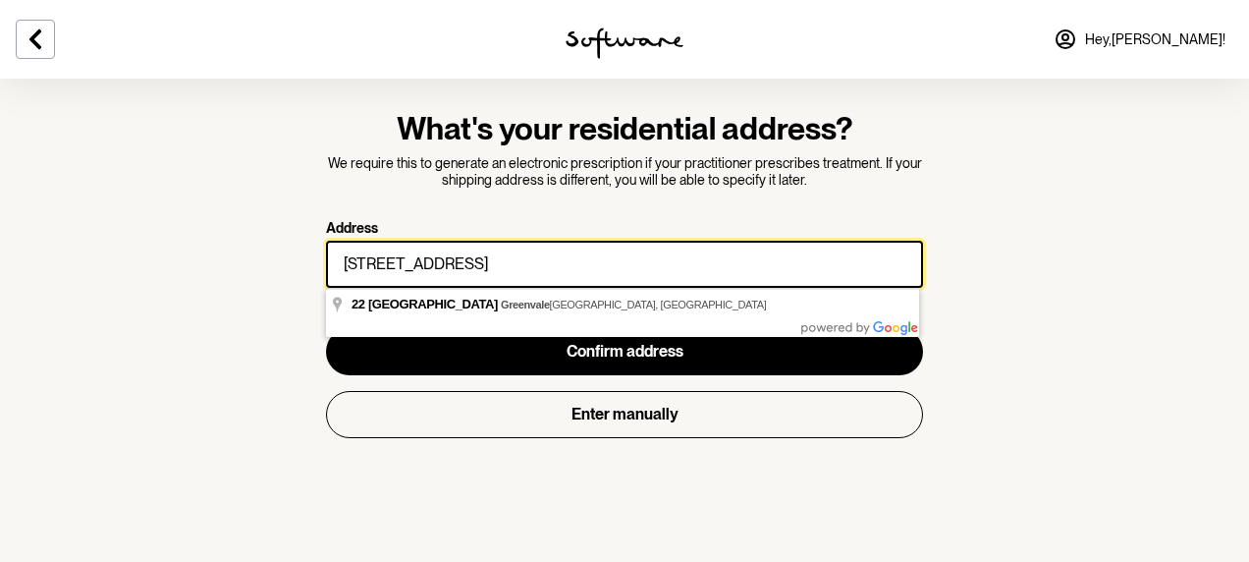
click at [411, 282] on input "[STREET_ADDRESS]" at bounding box center [624, 264] width 597 height 47
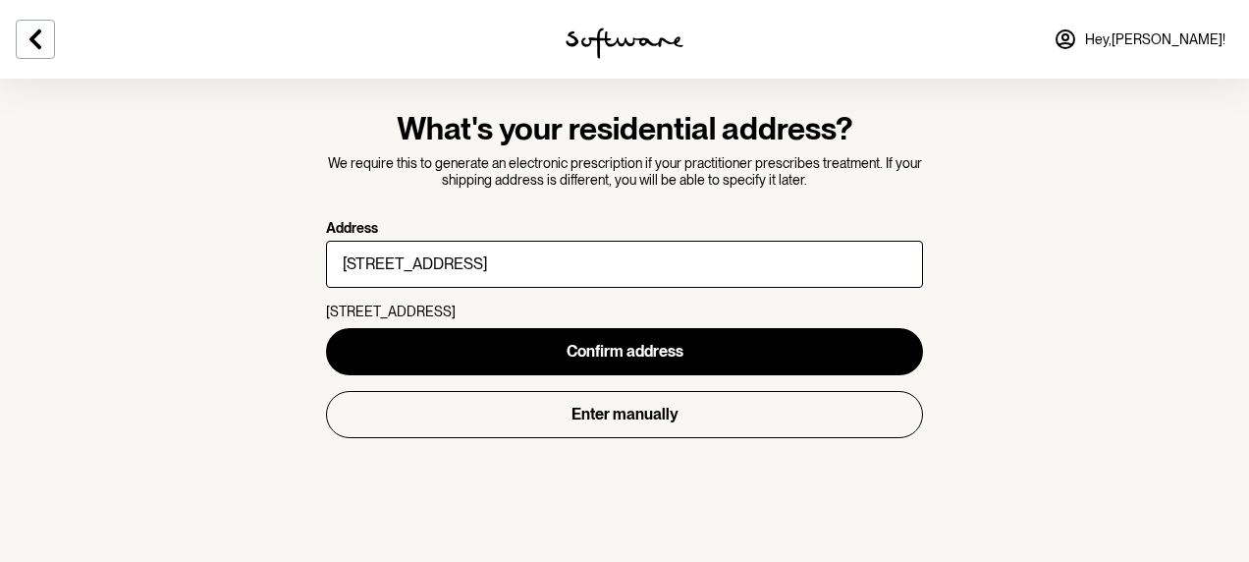
type input "[STREET_ADDRESS]"
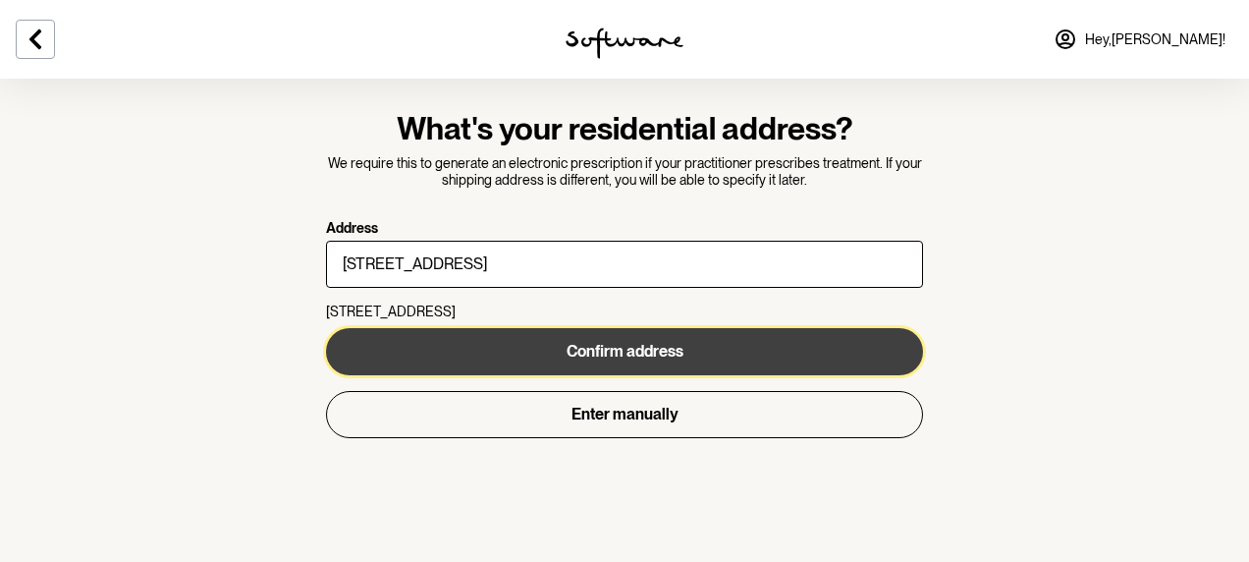
click at [498, 350] on button "Confirm address" at bounding box center [624, 351] width 597 height 47
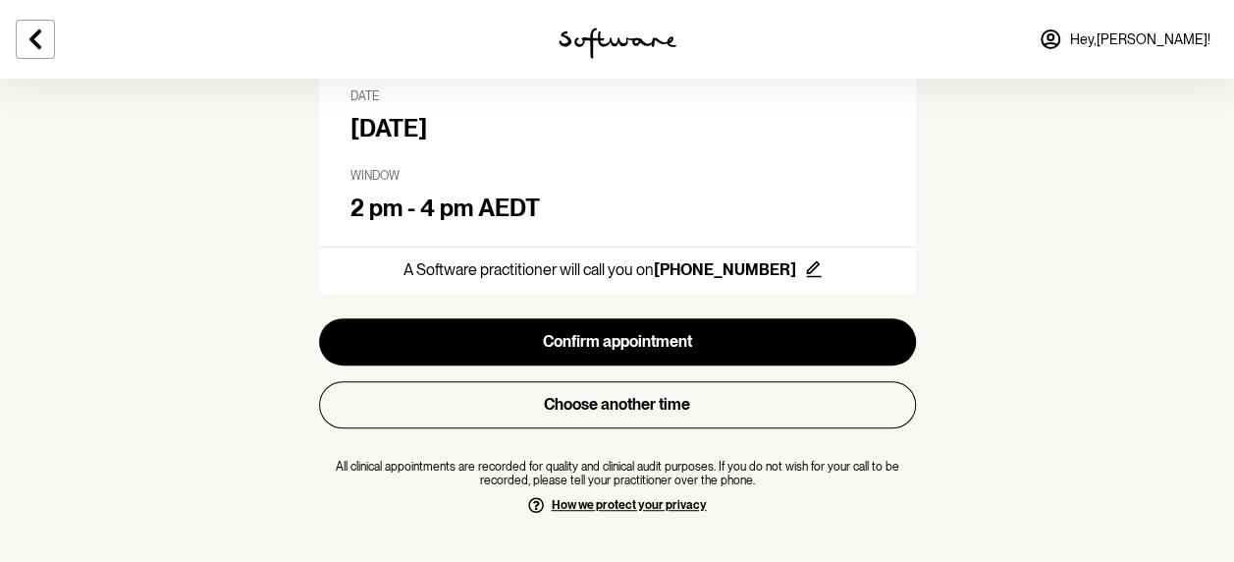
scroll to position [309, 0]
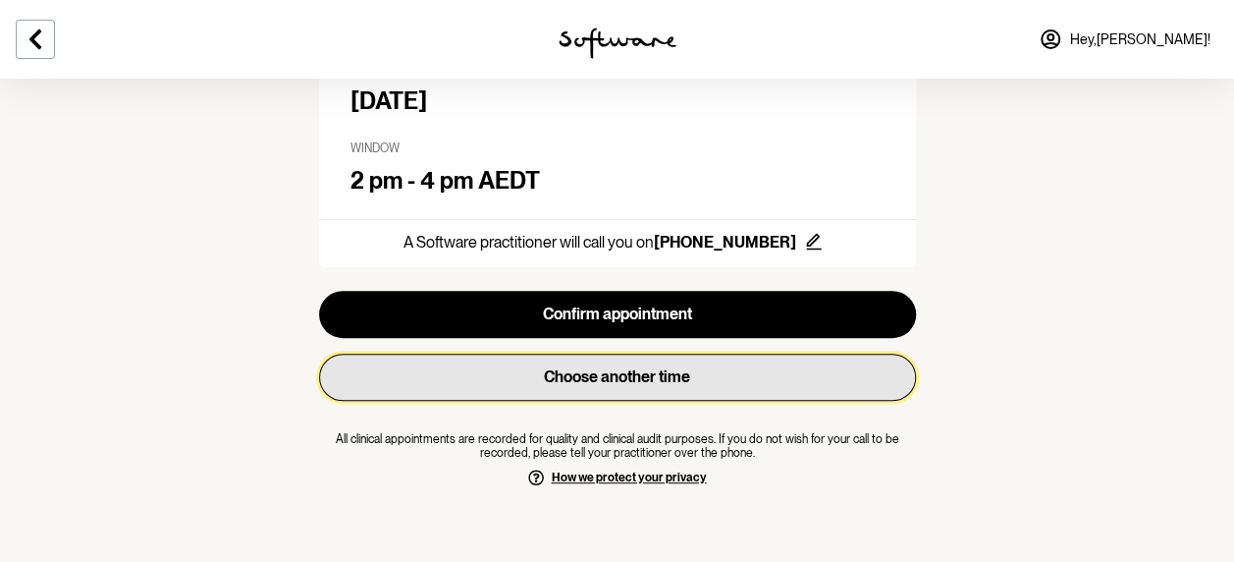
click at [638, 370] on button "Choose another time" at bounding box center [617, 376] width 597 height 47
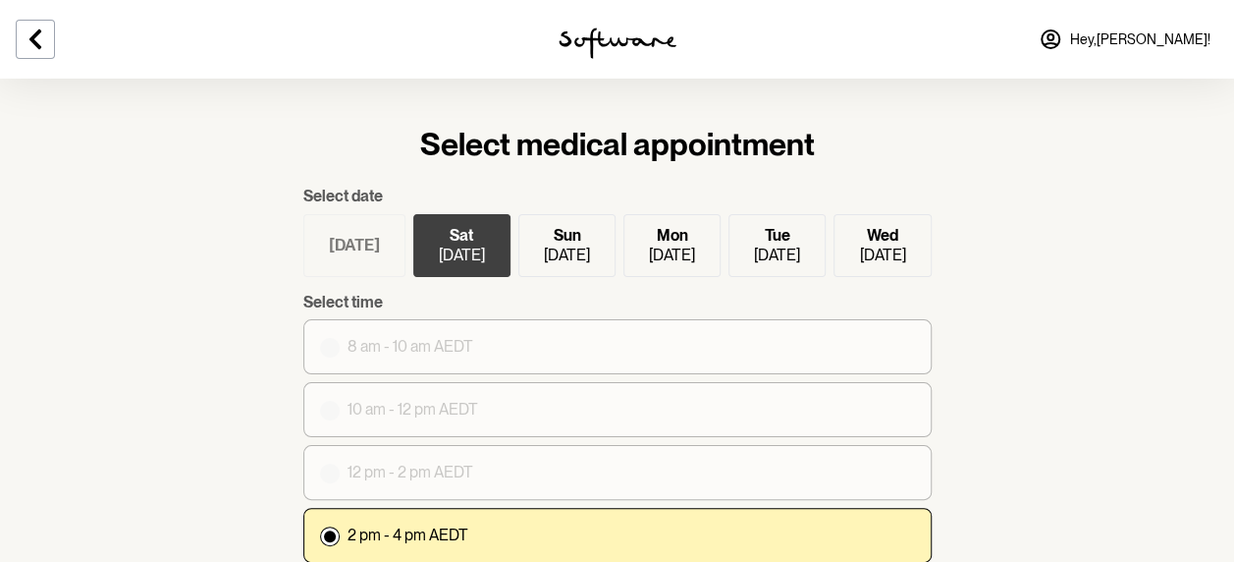
click at [559, 245] on p "[DATE]" at bounding box center [567, 254] width 46 height 19
click at [0, 0] on input "[DATE]" at bounding box center [0, 0] width 0 height 0
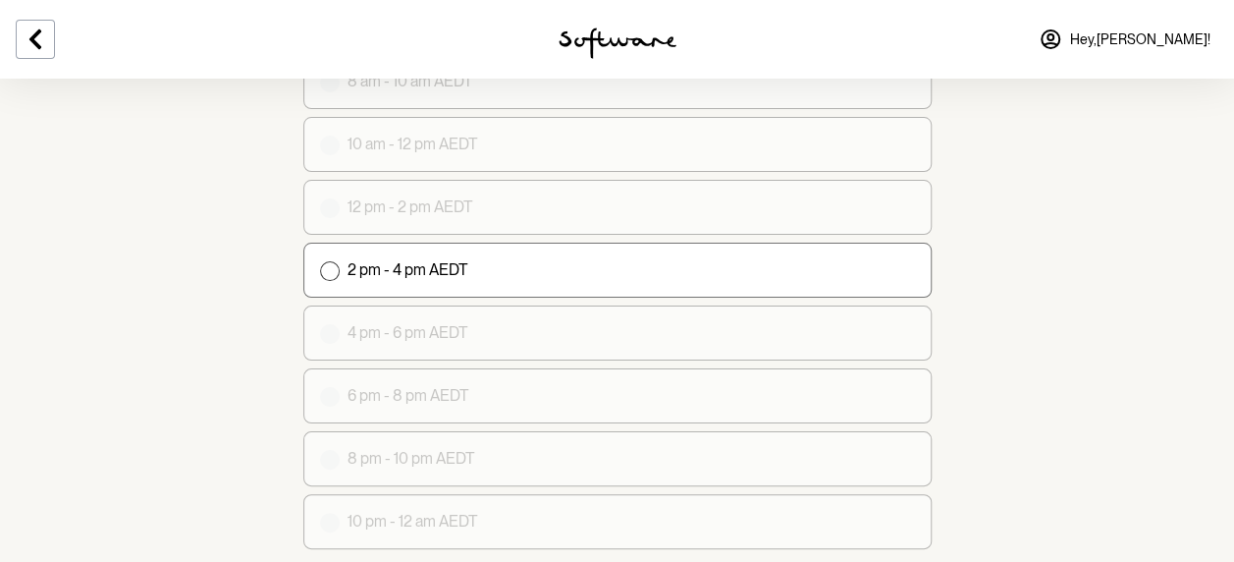
scroll to position [264, 0]
click at [570, 272] on label "2 pm - 4 pm AEDT" at bounding box center [617, 270] width 628 height 55
click at [320, 271] on input "2 pm - 4 pm AEDT" at bounding box center [319, 270] width 1 height 1
radio input "true"
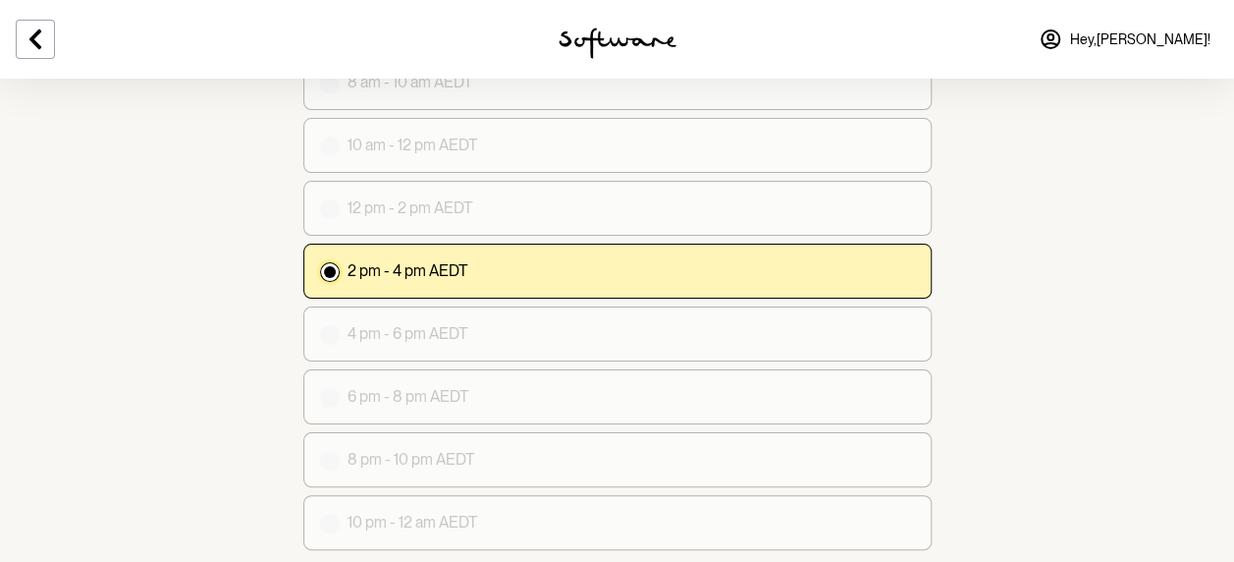
scroll to position [364, 0]
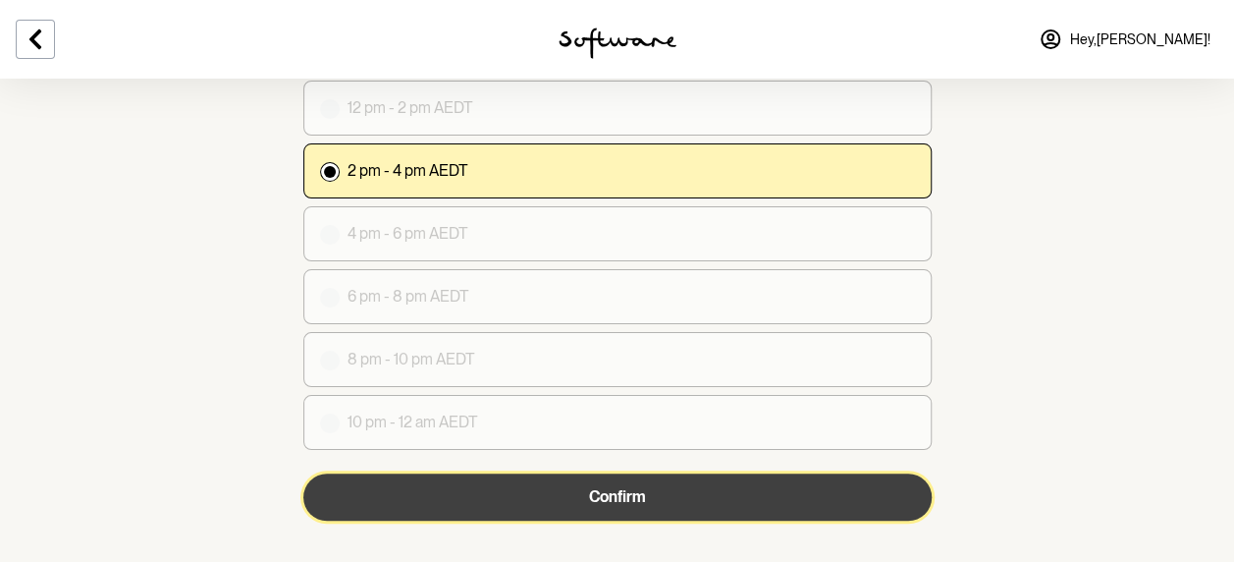
click at [689, 501] on button "Confirm" at bounding box center [617, 496] width 628 height 47
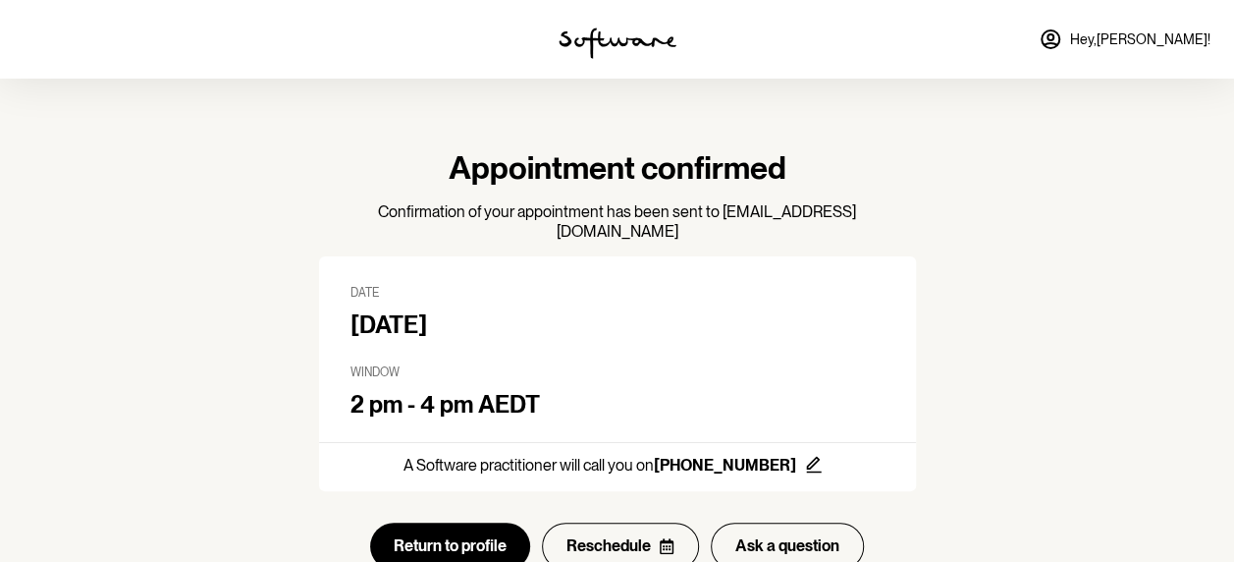
scroll to position [192, 0]
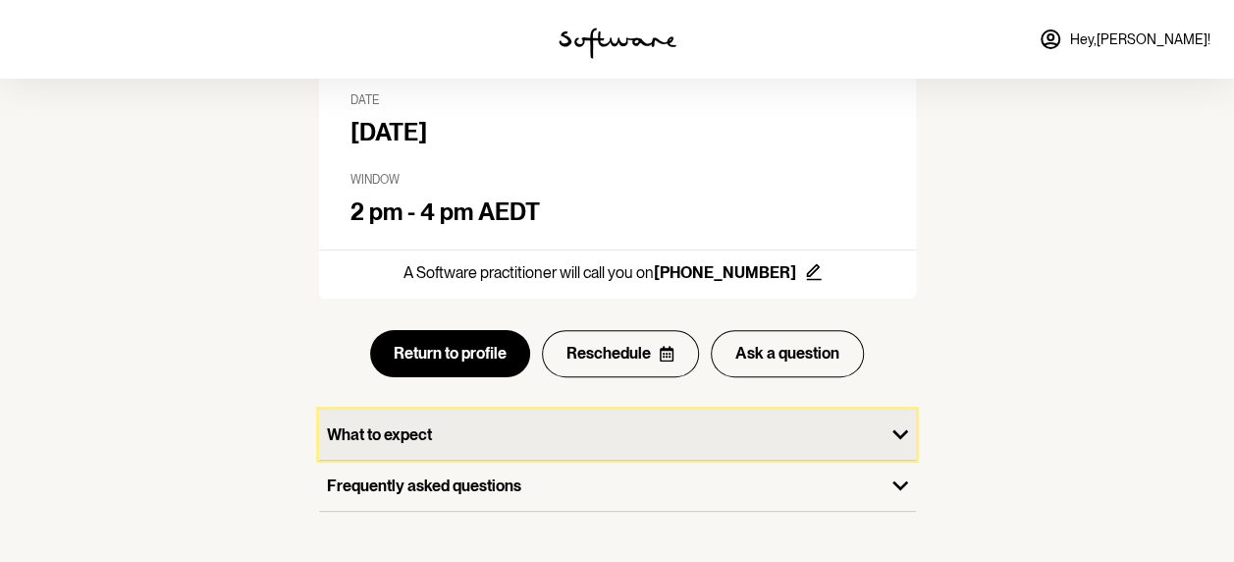
click at [557, 425] on p "What to expect" at bounding box center [602, 434] width 550 height 19
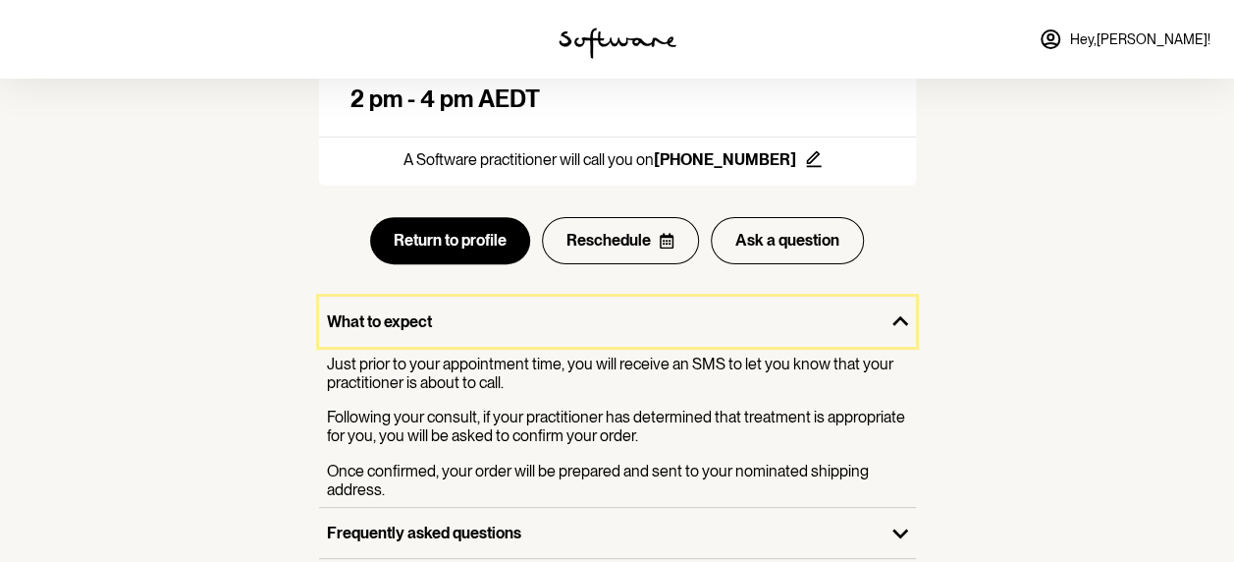
scroll to position [353, 0]
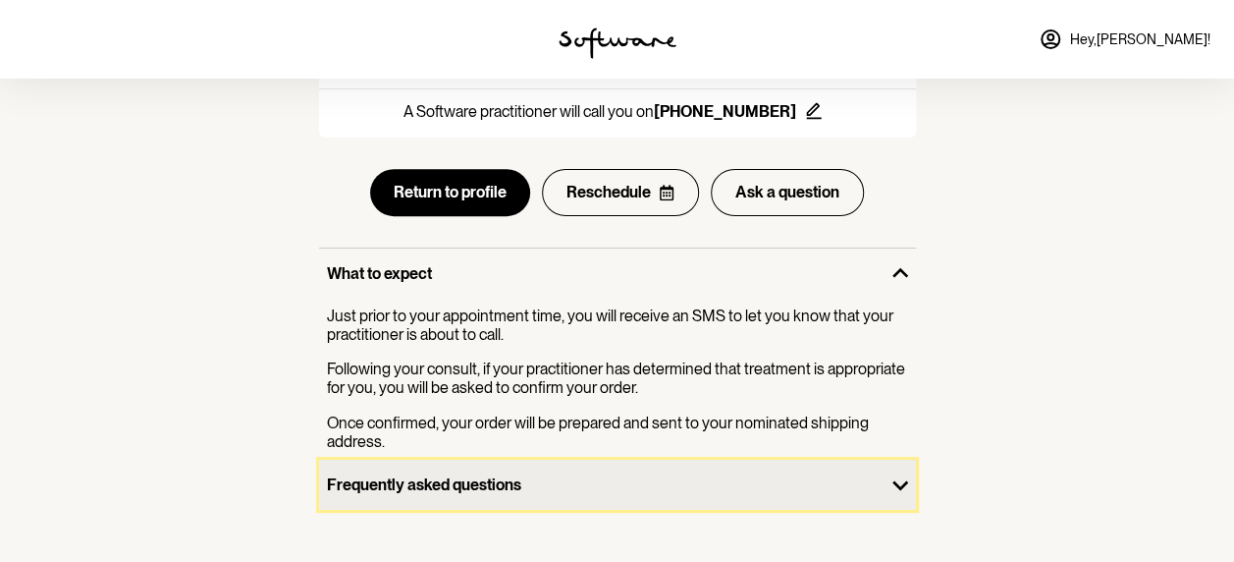
click at [830, 475] on p "Frequently asked questions" at bounding box center [602, 484] width 550 height 19
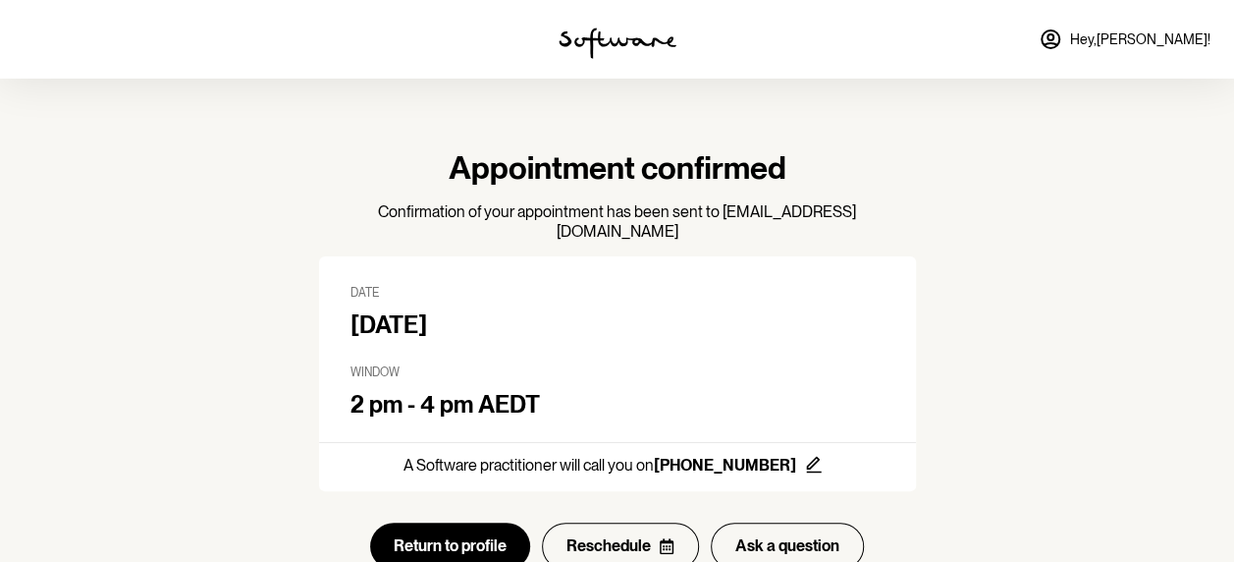
scroll to position [0, 0]
